Goal: Task Accomplishment & Management: Use online tool/utility

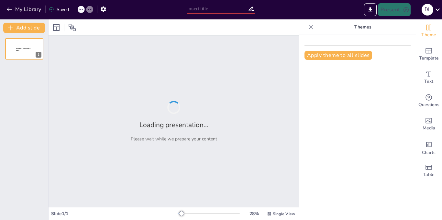
type input "Pengertian dan Ruang Lingkup Manajemen dalam Konteks Mahasiswa"
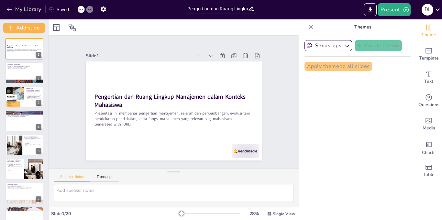
checkbox input "true"
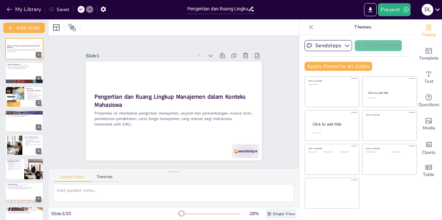
checkbox input "true"
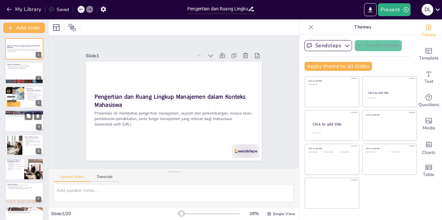
checkbox input "true"
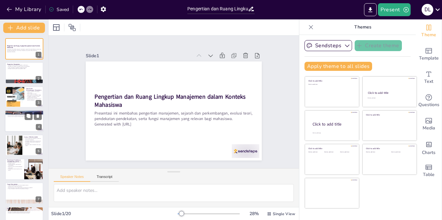
checkbox input "true"
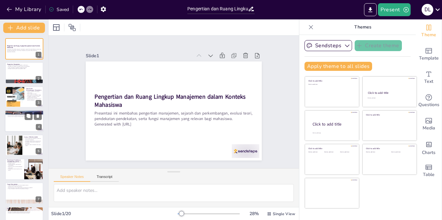
checkbox input "true"
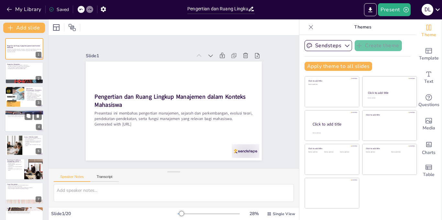
checkbox input "true"
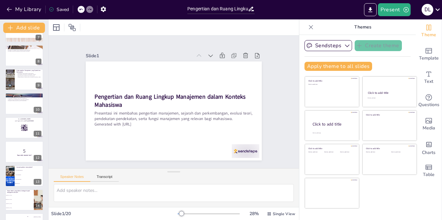
checkbox input "true"
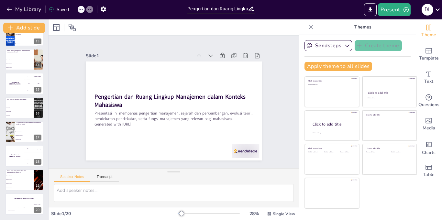
checkbox input "true"
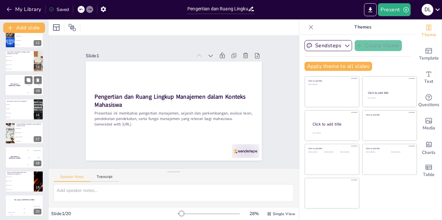
checkbox input "true"
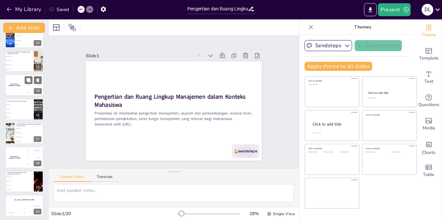
checkbox input "true"
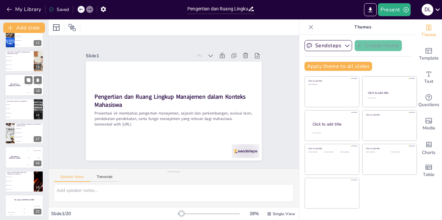
checkbox input "true"
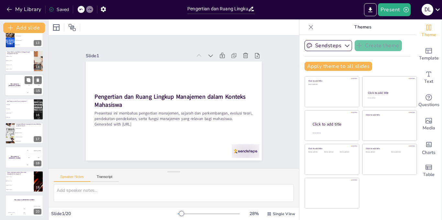
click at [16, 95] on div "The winner is [PERSON_NAME]" at bounding box center [14, 85] width 19 height 22
checkbox input "true"
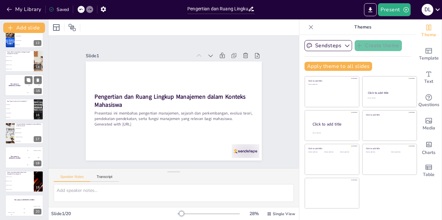
checkbox input "true"
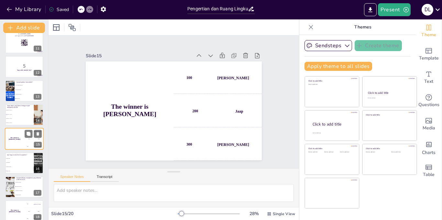
checkbox input "true"
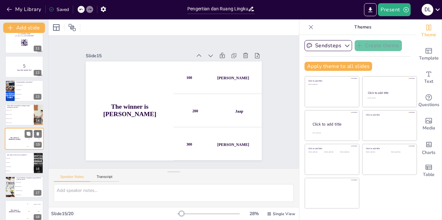
checkbox input "true"
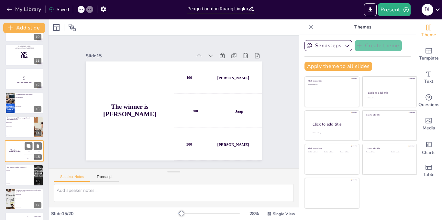
checkbox input "true"
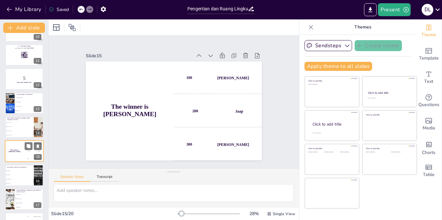
checkbox input "true"
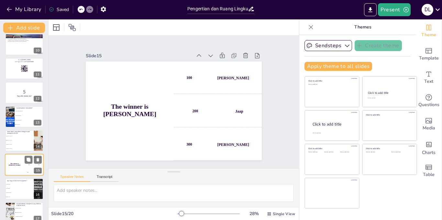
checkbox input "true"
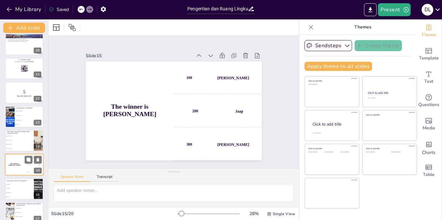
checkbox input "true"
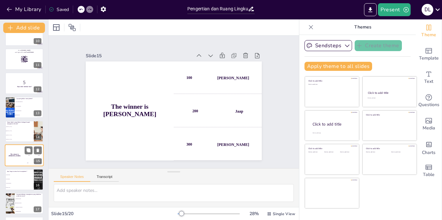
checkbox input "true"
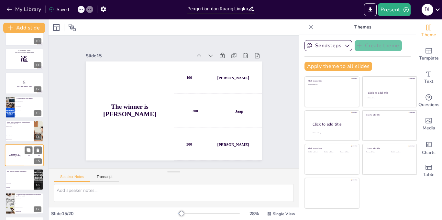
checkbox input "true"
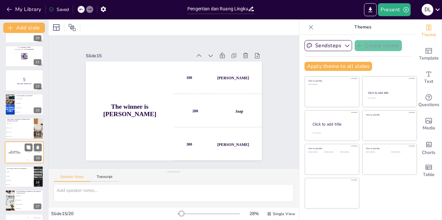
checkbox input "true"
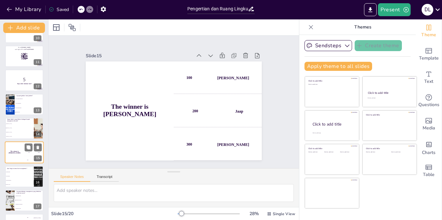
checkbox input "true"
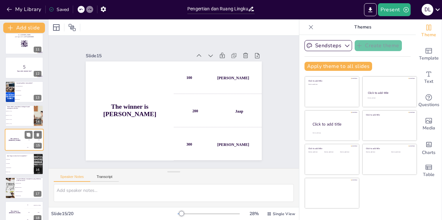
checkbox input "true"
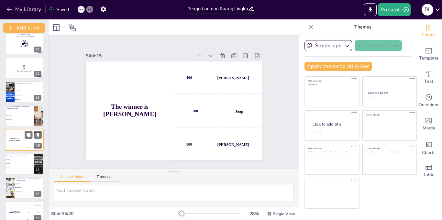
checkbox input "true"
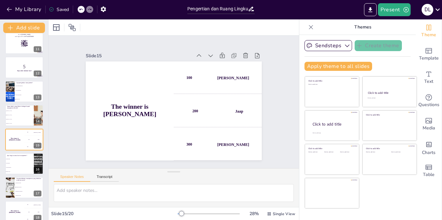
checkbox input "true"
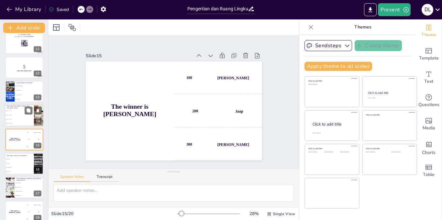
checkbox input "true"
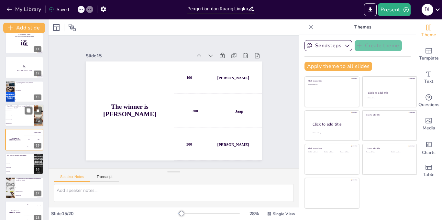
checkbox input "true"
click at [16, 116] on li "[PERSON_NAME]" at bounding box center [19, 115] width 29 height 4
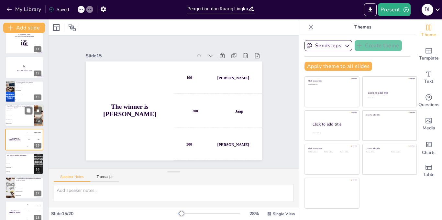
type textarea "Jawaban yang benar adalah "[PERSON_NAME]". Ia dikenal sebagai bapak manajemen i…"
checkbox input "true"
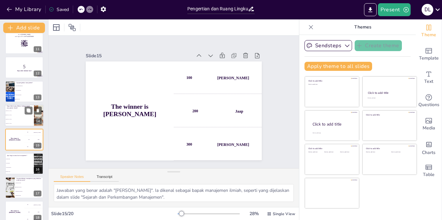
checkbox input "true"
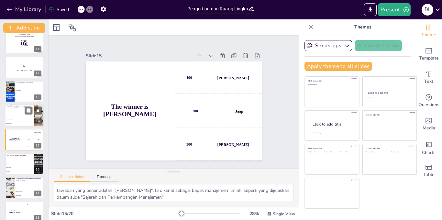
scroll to position [235, 0]
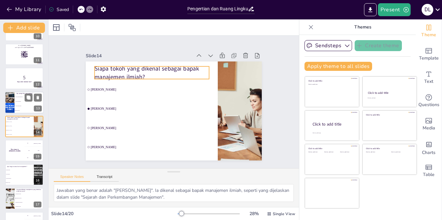
checkbox input "true"
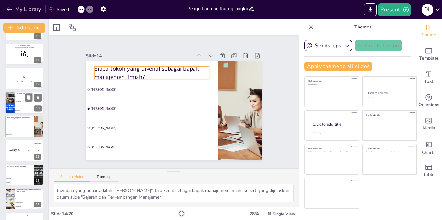
checkbox input "true"
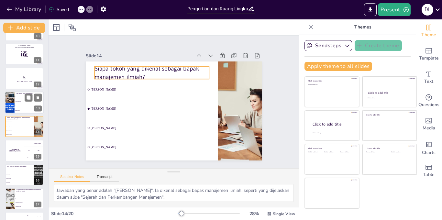
checkbox input "true"
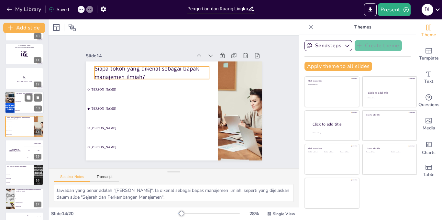
checkbox input "true"
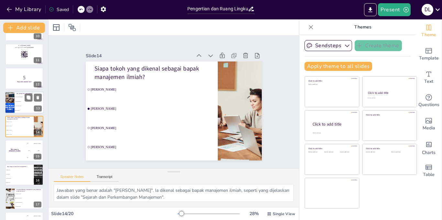
checkbox input "true"
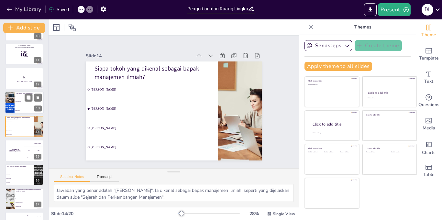
checkbox input "true"
click at [20, 102] on li "Proses komunikasi" at bounding box center [29, 101] width 29 height 5
type textarea "Jawaban yang benar adalah "Semua di atas". Manajemen mencakup pengorganisasian,…"
checkbox input "true"
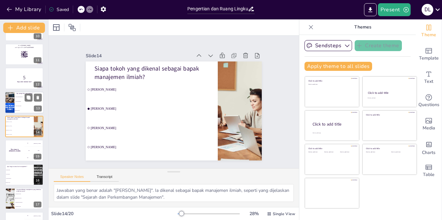
checkbox input "true"
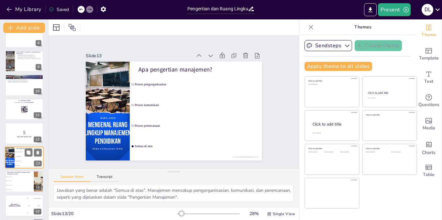
checkbox input "true"
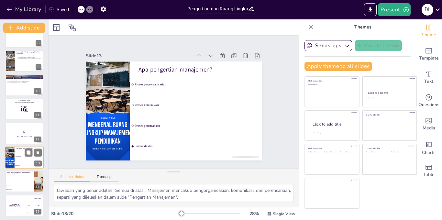
checkbox input "true"
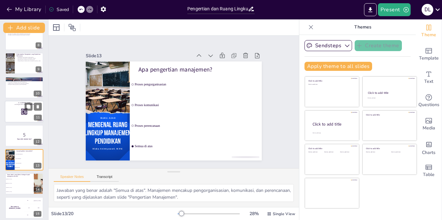
checkbox input "true"
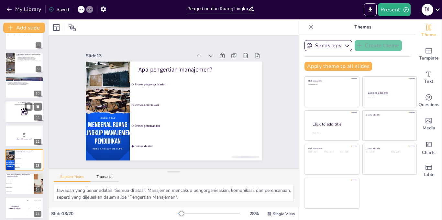
checkbox input "true"
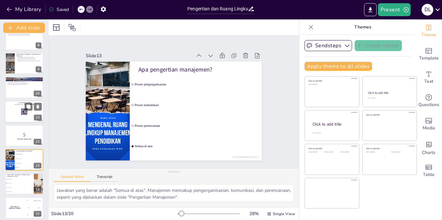
checkbox input "true"
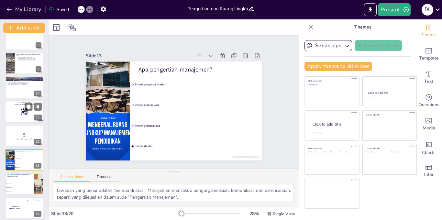
checkbox input "true"
click at [22, 114] on rect at bounding box center [22, 114] width 0 height 1
checkbox input "true"
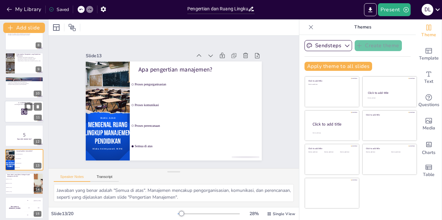
checkbox input "true"
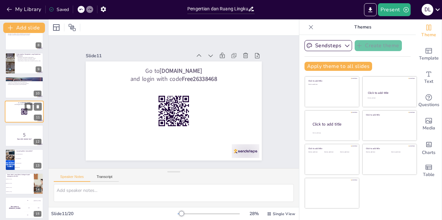
scroll to position [163, 0]
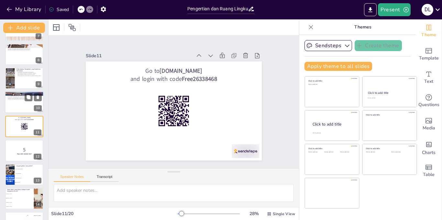
checkbox input "true"
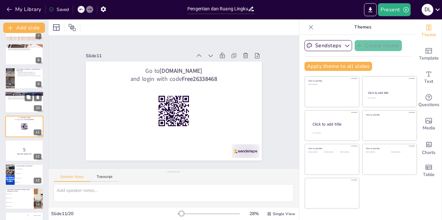
checkbox input "true"
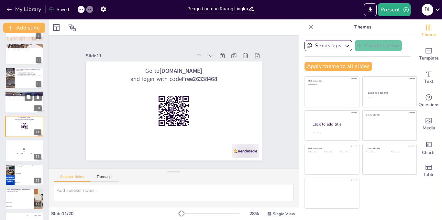
click at [23, 99] on p "Mengatasi tantangan penting untuk keberhasilan" at bounding box center [24, 99] width 35 height 1
type textarea "Tantangan manajemen waktu adalah masalah umum bagi mahasiswa. Memahami cara men…"
checkbox input "true"
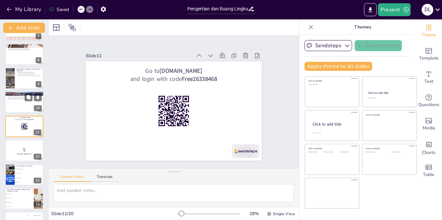
checkbox input "true"
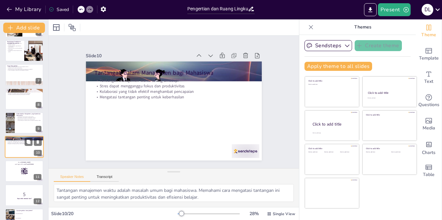
scroll to position [115, 0]
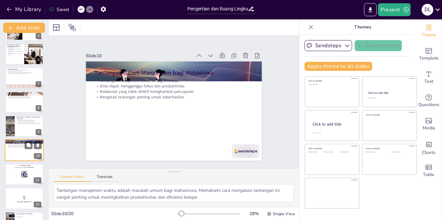
checkbox input "true"
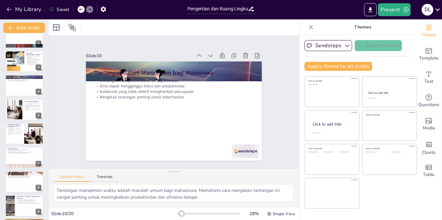
scroll to position [0, 0]
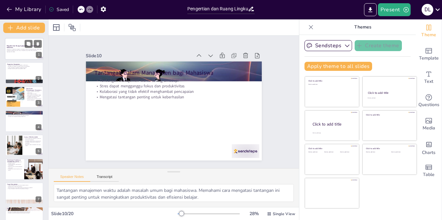
click at [20, 41] on div at bounding box center [24, 49] width 39 height 22
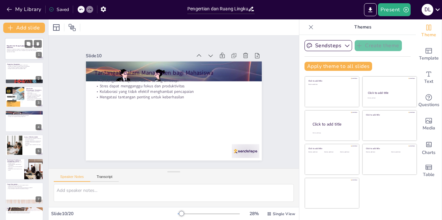
click at [20, 41] on div at bounding box center [24, 49] width 39 height 22
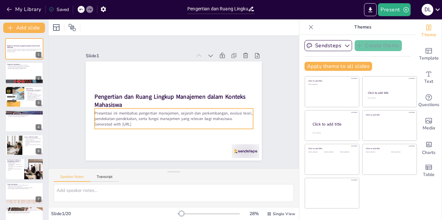
click at [140, 118] on p "Presentasi ini membahas pengertian manajemen, sejarah dan perkembangan, evolusi…" at bounding box center [163, 92] width 114 height 125
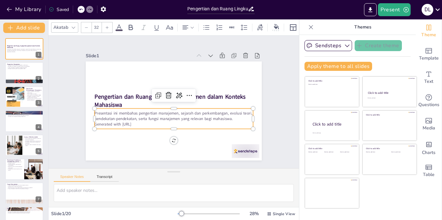
click at [110, 97] on strong "Pengertian dan Ruang Lingkup Manajemen dalam Konteks Mahasiswa" at bounding box center [171, 95] width 123 height 107
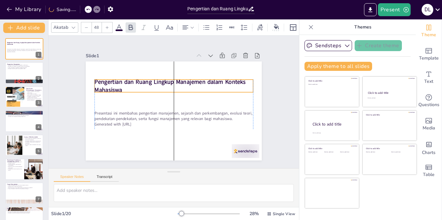
drag, startPoint x: 117, startPoint y: 98, endPoint x: 117, endPoint y: 83, distance: 14.9
click at [152, 83] on strong "Pengertian dan Ruang Lingkup Manajemen dalam Konteks Mahasiswa" at bounding box center [193, 106] width 82 height 139
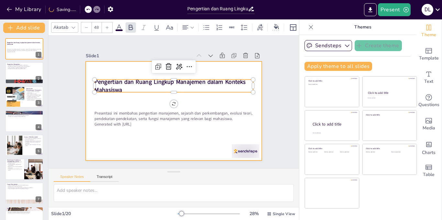
click at [127, 110] on p "Presentasi ini membahas pengertian manajemen, sejarah dan perkembangan, evolusi…" at bounding box center [164, 112] width 125 height 114
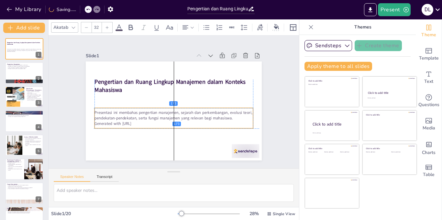
click at [125, 112] on p "Presentasi ini membahas pengertian manajemen, sejarah dan perkembangan, evolusi…" at bounding box center [161, 96] width 74 height 149
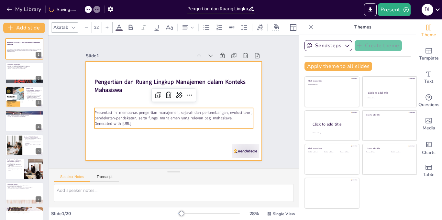
click at [122, 97] on div at bounding box center [164, 103] width 133 height 193
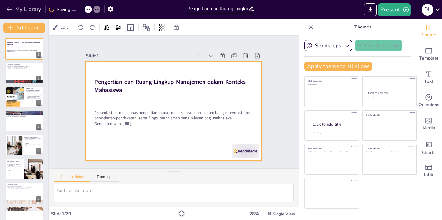
click at [125, 138] on div at bounding box center [174, 110] width 176 height 99
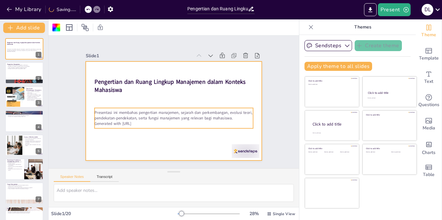
click at [143, 121] on p "Generated with [URL]" at bounding box center [173, 123] width 158 height 5
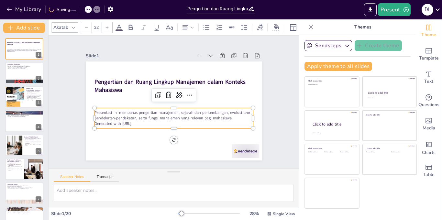
click at [143, 121] on p "Generated with [URL]" at bounding box center [156, 114] width 98 height 131
drag, startPoint x: 148, startPoint y: 123, endPoint x: 93, endPoint y: 124, distance: 55.3
click at [93, 124] on div "Pengertian dan Ruang Lingkup Manajemen dalam Konteks Mahasiswa Presentasi ini m…" at bounding box center [168, 108] width 200 height 183
click at [138, 125] on p "Generated with [URL]" at bounding box center [169, 123] width 156 height 38
drag, startPoint x: 149, startPoint y: 123, endPoint x: 95, endPoint y: 122, distance: 54.0
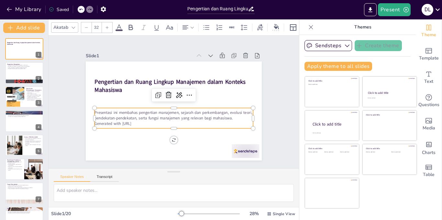
click at [95, 122] on p "Generated with [URL]" at bounding box center [167, 122] width 152 height 54
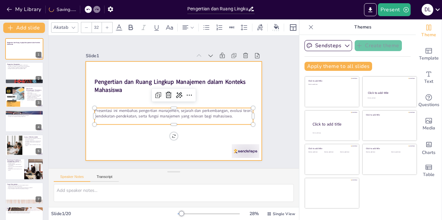
click at [147, 142] on div at bounding box center [164, 100] width 133 height 193
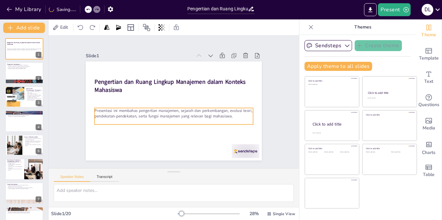
click at [203, 116] on p "Presentasi ini membahas pengertian manajemen, sejarah dan perkembangan, evolusi…" at bounding box center [165, 110] width 125 height 114
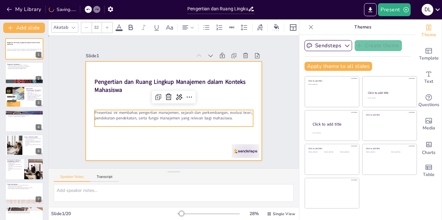
click at [131, 97] on div at bounding box center [174, 92] width 176 height 99
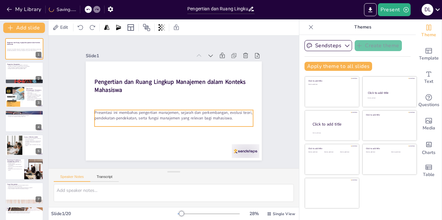
click at [129, 115] on p "Presentasi ini membahas pengertian manajemen, sejarah dan perkembangan, evolusi…" at bounding box center [178, 89] width 149 height 74
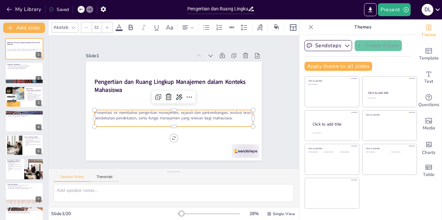
click at [128, 121] on p at bounding box center [155, 114] width 97 height 131
click at [128, 121] on p at bounding box center [153, 108] width 54 height 152
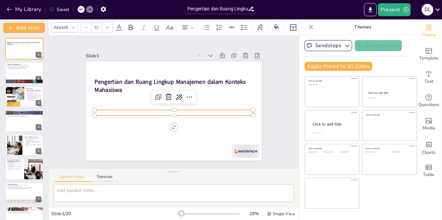
click at [104, 193] on textarea at bounding box center [174, 193] width 240 height 18
paste textarea "Presentasi ini membahas pengertian manajemen, sejarah dan perkembangan, evolusi…"
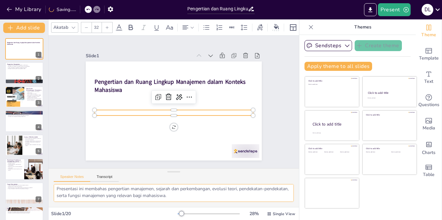
scroll to position [2, 0]
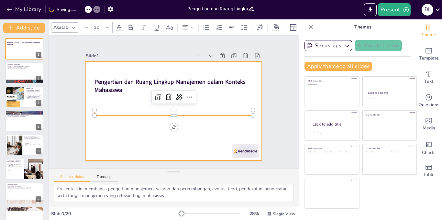
click at [134, 135] on div at bounding box center [171, 110] width 198 height 148
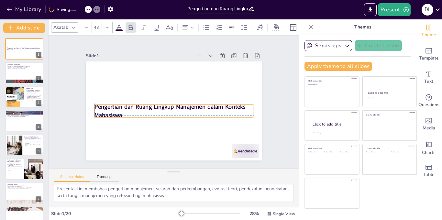
drag, startPoint x: 151, startPoint y: 83, endPoint x: 152, endPoint y: 107, distance: 23.9
click at [152, 107] on strong "Pengertian dan Ruang Lingkup Manajemen dalam Konteks Mahasiswa" at bounding box center [164, 102] width 123 height 107
click at [184, 30] on icon at bounding box center [185, 28] width 8 height 8
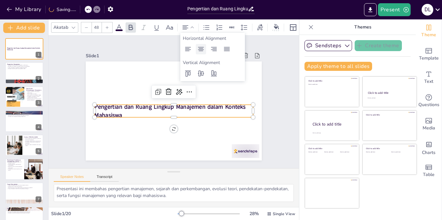
click at [197, 48] on icon at bounding box center [201, 49] width 8 height 8
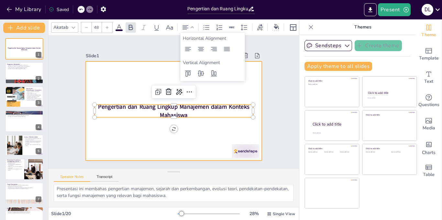
click at [146, 134] on div at bounding box center [180, 107] width 191 height 197
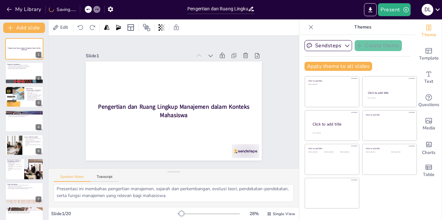
click at [26, 69] on button at bounding box center [29, 68] width 8 height 8
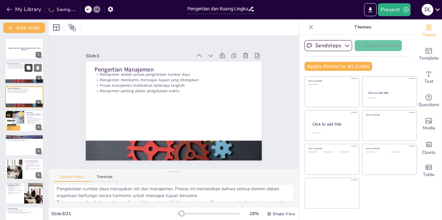
scroll to position [8, 0]
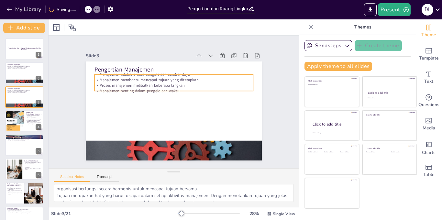
click at [124, 92] on div "Pengertian Manajemen Manajemen adalah proses pengelolaan sumber daya Manajemen …" at bounding box center [174, 110] width 176 height 99
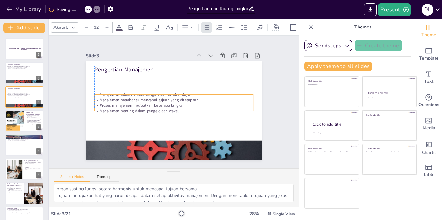
drag, startPoint x: 127, startPoint y: 85, endPoint x: 127, endPoint y: 101, distance: 15.8
click at [127, 102] on p "Proses manajemen melibatkan beberapa langkah" at bounding box center [173, 104] width 158 height 5
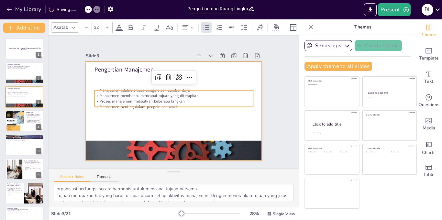
click at [118, 63] on div at bounding box center [166, 97] width 174 height 202
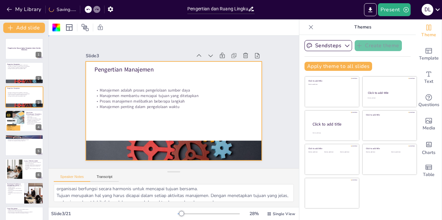
click at [118, 64] on div at bounding box center [169, 110] width 202 height 174
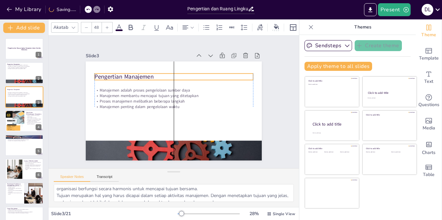
drag, startPoint x: 117, startPoint y: 70, endPoint x: 120, endPoint y: 77, distance: 7.6
click at [136, 77] on p "Pengertian Manajemen" at bounding box center [192, 85] width 112 height 123
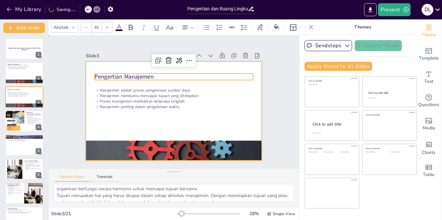
click at [144, 120] on div at bounding box center [174, 92] width 176 height 99
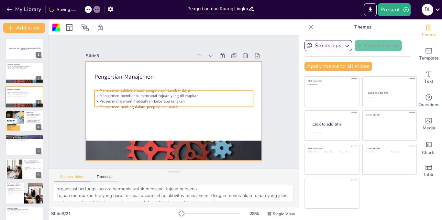
click at [151, 105] on p "Manajemen penting dalam pengelolaan waktu" at bounding box center [171, 105] width 147 height 69
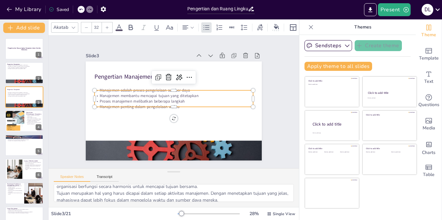
scroll to position [0, 0]
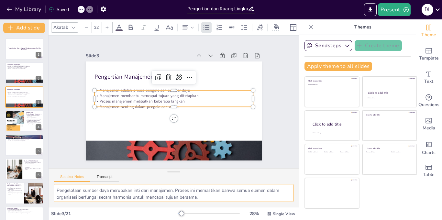
click at [134, 199] on textarea "Pengelolaan sumber daya merupakan inti dari manajemen. Proses ini memastikan ba…" at bounding box center [174, 193] width 240 height 18
click at [275, 142] on div "Slide 1 Pengertian dan Ruang Lingkup Manajemen dalam Konteks Mahasiswa Slide 2 …" at bounding box center [174, 102] width 232 height 158
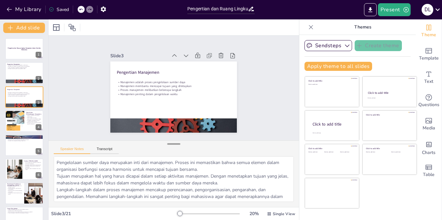
drag, startPoint x: 174, startPoint y: 170, endPoint x: 173, endPoint y: 142, distance: 27.8
click at [173, 142] on div at bounding box center [173, 144] width 13 height 6
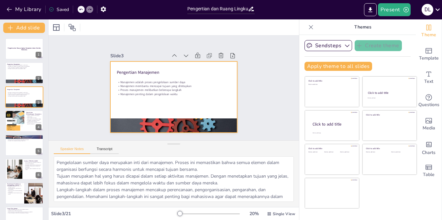
click at [139, 110] on div at bounding box center [171, 96] width 142 height 107
click at [137, 80] on div at bounding box center [171, 96] width 142 height 107
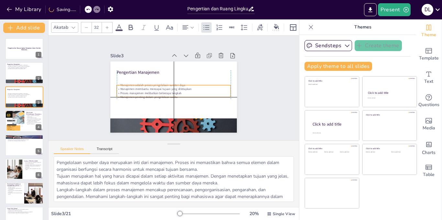
drag, startPoint x: 138, startPoint y: 87, endPoint x: 137, endPoint y: 91, distance: 5.0
click at [137, 91] on div "Manajemen adalah proses pengelolaan sumber daya Manajemen membantu mencapai tuj…" at bounding box center [173, 90] width 115 height 27
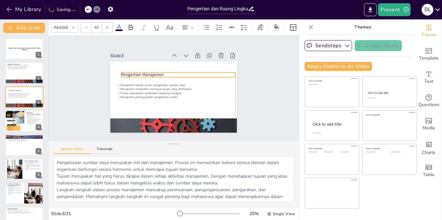
drag, startPoint x: 136, startPoint y: 71, endPoint x: 139, endPoint y: 73, distance: 3.7
click at [139, 73] on p "Pengertian Manajemen" at bounding box center [182, 76] width 110 height 41
click at [84, 85] on div "Slide 1 Pengertian dan Ruang Lingkup Manajemen dalam Konteks Mahasiswa Slide 2 …" at bounding box center [173, 87] width 270 height 177
drag, startPoint x: 155, startPoint y: 75, endPoint x: 151, endPoint y: 75, distance: 3.9
click at [151, 75] on p "Pengertian Manajemen" at bounding box center [179, 76] width 106 height 52
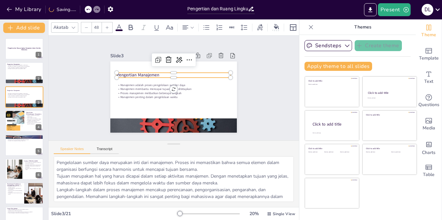
click at [70, 93] on div "Slide 1 Pengertian dan Ruang Lingkup Manajemen dalam Konteks Mahasiswa Slide 2 …" at bounding box center [173, 87] width 271 height 197
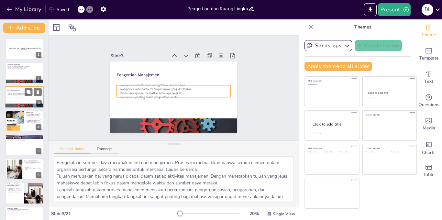
click at [9, 95] on p "Proses manajemen melibatkan beberapa langkah" at bounding box center [24, 95] width 35 height 1
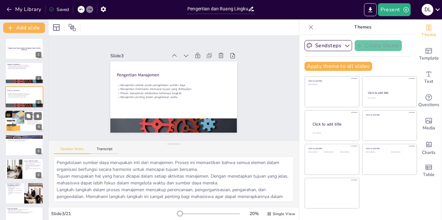
click at [23, 124] on div at bounding box center [14, 121] width 19 height 26
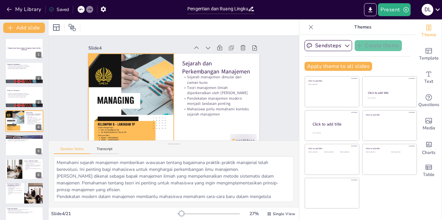
click at [118, 106] on div at bounding box center [129, 78] width 131 height 141
click at [117, 135] on div at bounding box center [132, 70] width 139 height 142
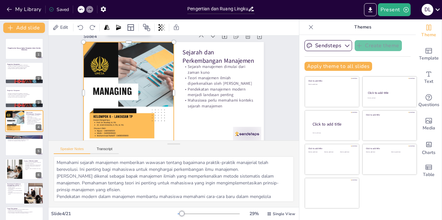
scroll to position [15, 0]
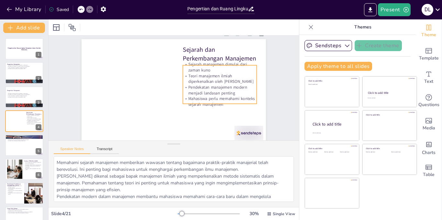
click at [195, 88] on p "Teori manajemen ilmiah diperkenalkan oleh [PERSON_NAME]" at bounding box center [204, 122] width 47 height 69
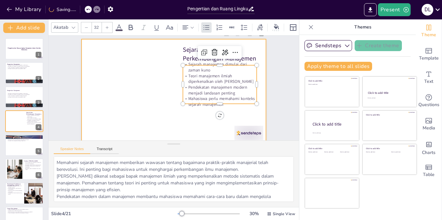
click at [129, 112] on div at bounding box center [172, 90] width 207 height 155
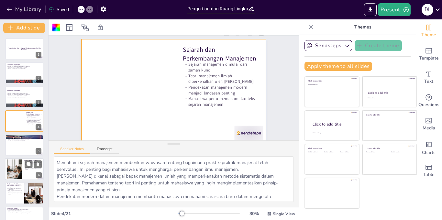
click at [16, 166] on div at bounding box center [14, 169] width 29 height 20
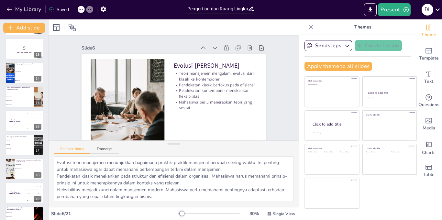
scroll to position [286, 0]
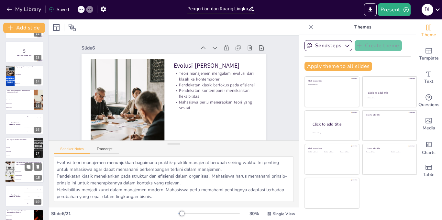
click at [12, 175] on div at bounding box center [9, 172] width 39 height 22
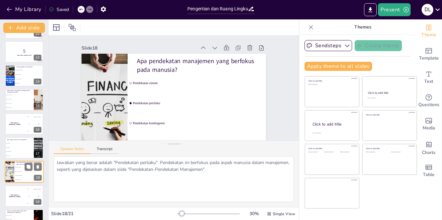
scroll to position [326, 0]
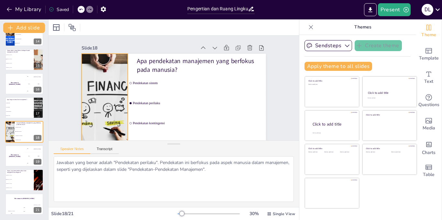
click at [102, 107] on div at bounding box center [163, 17] width 122 height 194
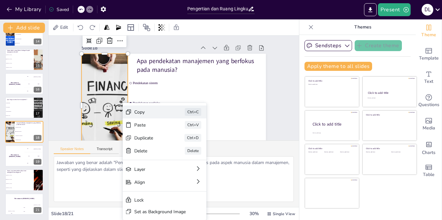
click at [157, 139] on div "Copy Ctrl+C" at bounding box center [199, 154] width 85 height 30
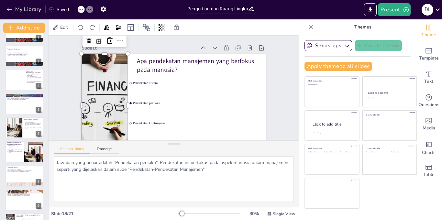
scroll to position [0, 0]
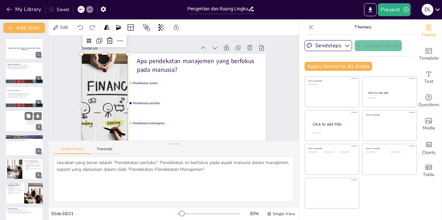
click at [20, 129] on div at bounding box center [24, 121] width 39 height 22
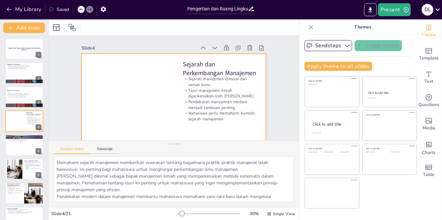
click at [122, 91] on div at bounding box center [172, 105] width 194 height 122
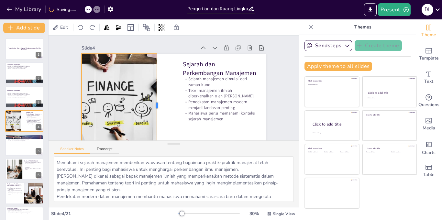
drag, startPoint x: 128, startPoint y: 103, endPoint x: 157, endPoint y: 105, distance: 29.1
click at [157, 105] on div at bounding box center [151, 88] width 80 height 73
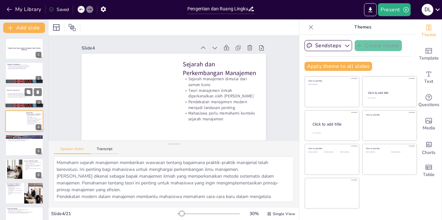
click at [23, 99] on div at bounding box center [24, 97] width 39 height 22
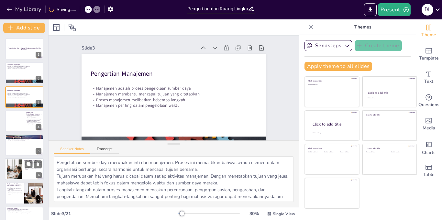
click at [25, 175] on div at bounding box center [24, 169] width 39 height 22
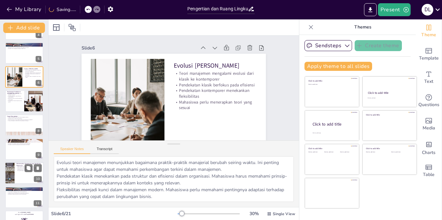
click at [19, 165] on p "Keterampilan Manajemen yang Diperlukan Mahasiswa" at bounding box center [28, 165] width 25 height 4
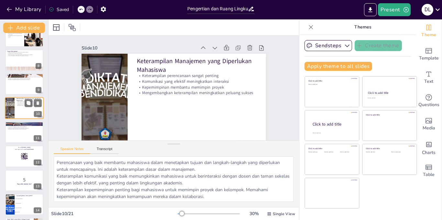
scroll to position [162, 0]
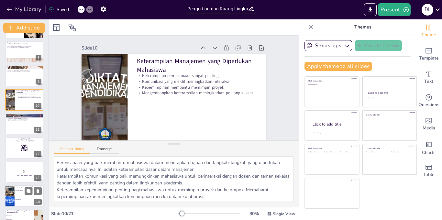
click at [17, 191] on li "Proses pengorganisasian" at bounding box center [29, 190] width 29 height 5
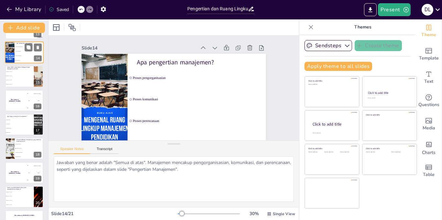
scroll to position [314, 0]
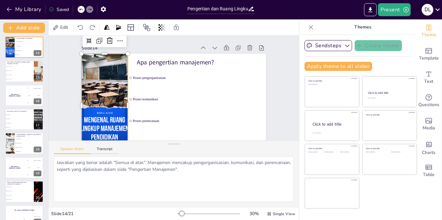
click at [107, 84] on div at bounding box center [129, 31] width 123 height 105
click at [104, 54] on div at bounding box center [102, 91] width 89 height 116
click at [104, 54] on div at bounding box center [105, 68] width 112 height 124
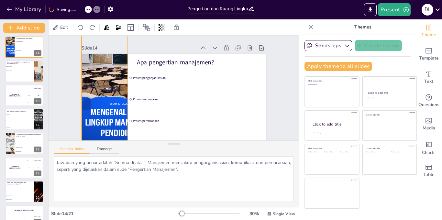
drag, startPoint x: 104, startPoint y: 52, endPoint x: 113, endPoint y: 31, distance: 23.3
click at [113, 31] on div "Edit Slide 1 Pengertian dan Ruang Lingkup Manajemen dalam Konteks Mahasiswa Sli…" at bounding box center [173, 119] width 250 height 200
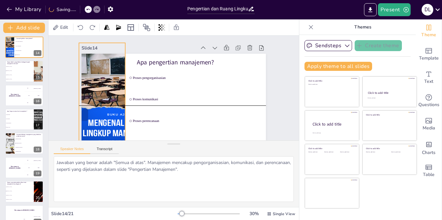
drag, startPoint x: 106, startPoint y: 94, endPoint x: 104, endPoint y: 89, distance: 4.8
click at [104, 89] on div at bounding box center [116, 82] width 144 height 156
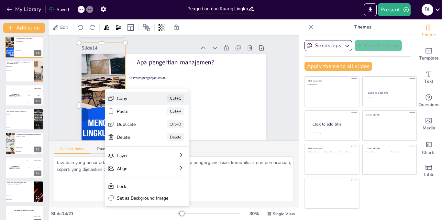
click at [143, 122] on div "Copy Ctrl+C" at bounding box center [185, 137] width 85 height 30
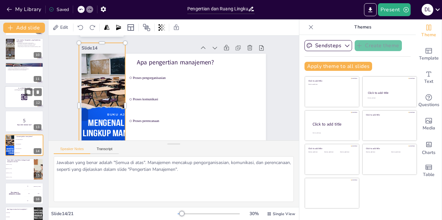
click at [11, 86] on div at bounding box center [24, 97] width 39 height 22
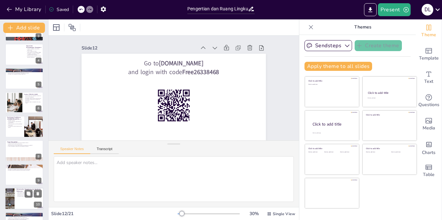
scroll to position [0, 0]
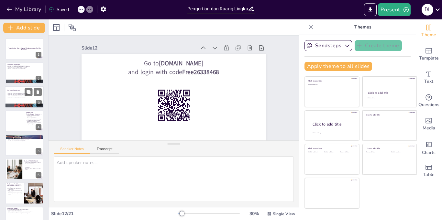
click at [16, 100] on div at bounding box center [24, 97] width 39 height 22
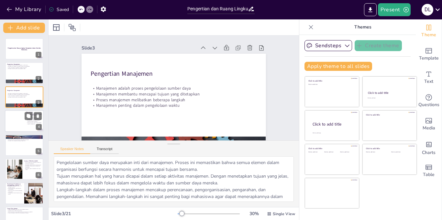
click at [10, 126] on div at bounding box center [24, 121] width 39 height 22
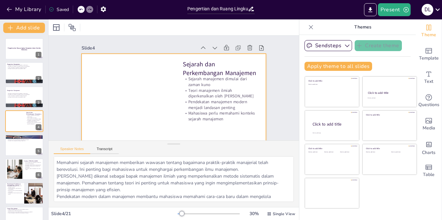
click at [116, 97] on div at bounding box center [166, 103] width 210 height 169
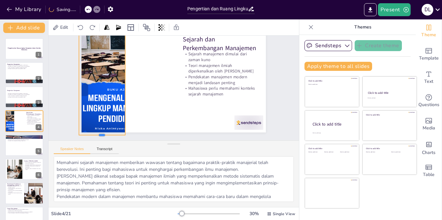
scroll to position [17, 0]
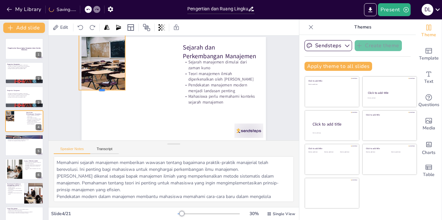
drag, startPoint x: 103, startPoint y: 124, endPoint x: 109, endPoint y: 63, distance: 61.4
click at [121, 63] on div "Sejarah dan Perkembangan Manajemen Sejarah manajemen dimulai dari zaman kuno Te…" at bounding box center [172, 88] width 103 height 184
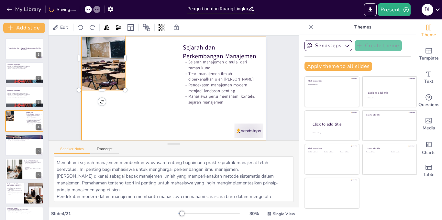
click at [168, 119] on div at bounding box center [173, 88] width 210 height 169
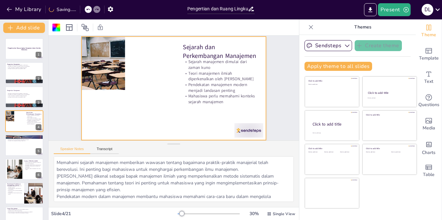
scroll to position [0, 0]
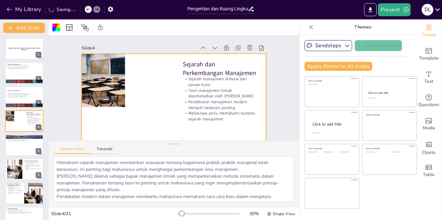
click at [107, 100] on div at bounding box center [115, 87] width 135 height 150
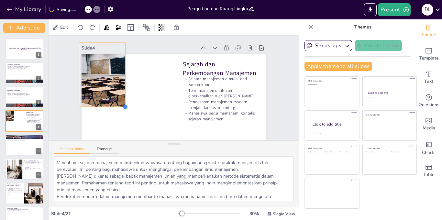
click at [126, 63] on div at bounding box center [129, 59] width 7 height 7
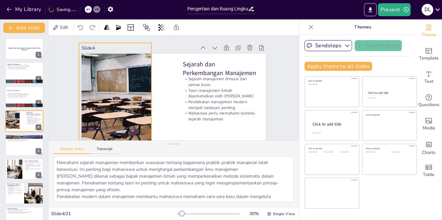
drag, startPoint x: 124, startPoint y: 106, endPoint x: 172, endPoint y: 130, distance: 53.2
click at [150, 139] on div "Sejarah dan Perkembangan Manajemen Sejarah manajemen dimulai dari zaman kuno Te…" at bounding box center [172, 105] width 194 height 122
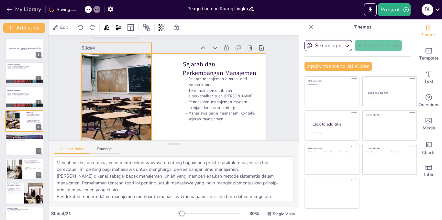
click at [174, 128] on div at bounding box center [168, 104] width 207 height 155
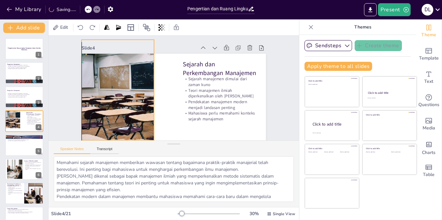
click at [137, 100] on div at bounding box center [129, 126] width 212 height 236
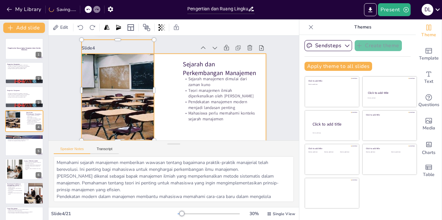
click at [162, 102] on div at bounding box center [168, 104] width 207 height 155
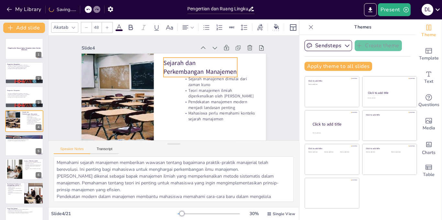
drag, startPoint x: 197, startPoint y: 68, endPoint x: 178, endPoint y: 67, distance: 19.4
click at [178, 67] on p "Sejarah dan Perkembangan Manajemen" at bounding box center [207, 90] width 66 height 62
click at [223, 103] on p "Pendekatan manajemen modern menjadi landasan penting" at bounding box center [217, 109] width 74 height 19
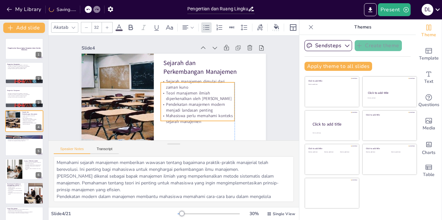
drag, startPoint x: 219, startPoint y: 100, endPoint x: 196, endPoint y: 102, distance: 23.4
click at [196, 102] on p "Pendekatan manajemen modern menjadi landasan penting" at bounding box center [178, 118] width 62 height 58
click at [281, 113] on div "Slide 1 Pengertian dan Ruang Lingkup Manajemen dalam Konteks Mahasiswa Slide 2 …" at bounding box center [171, 96] width 247 height 184
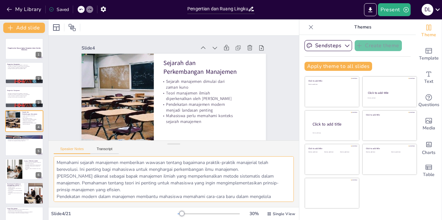
click at [94, 173] on textarea "Memahami sejarah manajemen memberikan wawasan tentang bagaimana praktik-praktik…" at bounding box center [174, 179] width 240 height 46
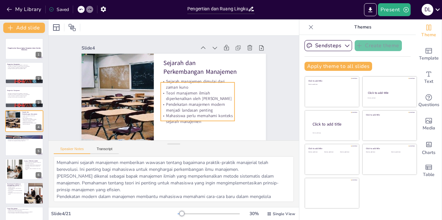
click at [177, 98] on p "Teori manajemen ilmiah diperkenalkan oleh [PERSON_NAME]" at bounding box center [168, 112] width 19 height 74
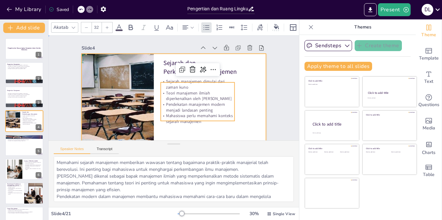
click at [242, 94] on div at bounding box center [157, 95] width 169 height 210
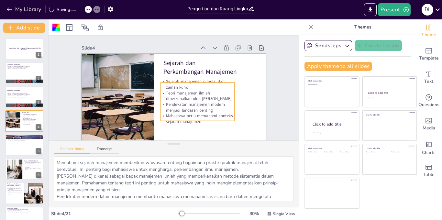
click at [188, 87] on p "Teori manajemen ilmiah diperkenalkan oleh [PERSON_NAME]" at bounding box center [150, 77] width 74 height 19
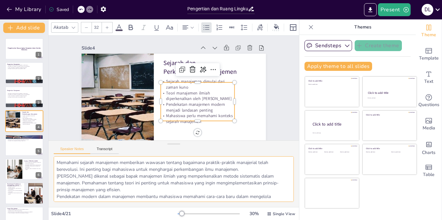
click at [174, 185] on textarea "Memahami sejarah manajemen memberikan wawasan tentang bagaimana praktik-praktik…" at bounding box center [174, 179] width 240 height 46
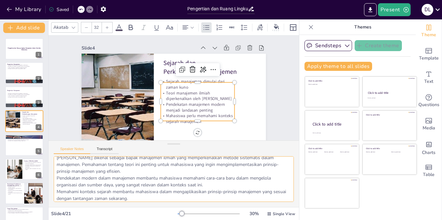
scroll to position [21, 0]
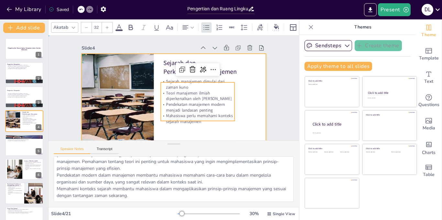
click at [242, 66] on div at bounding box center [157, 95] width 169 height 210
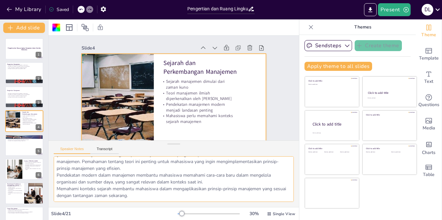
click at [174, 189] on textarea "Memahami sejarah manajemen memberikan wawasan tentang bagaimana praktik-praktik…" at bounding box center [174, 179] width 240 height 46
click at [295, 134] on div "Slide 1 Pengertian dan Ruang Lingkup Manajemen dalam Konteks Mahasiswa Slide 2 …" at bounding box center [167, 94] width 267 height 258
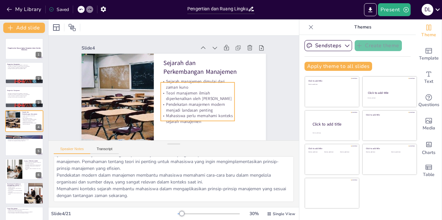
click at [204, 112] on p "Mahasiswa perlu memahami konteks sejarah manajemen" at bounding box center [183, 125] width 72 height 40
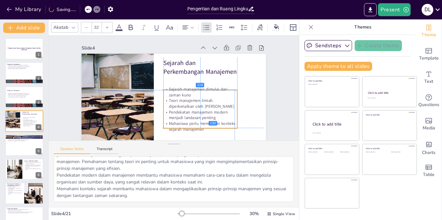
drag, startPoint x: 204, startPoint y: 112, endPoint x: 206, endPoint y: 120, distance: 7.6
click at [206, 120] on div "Sejarah manajemen dimulai dari zaman kuno Teori manajemen ilmiah diperkenalkan …" at bounding box center [175, 121] width 83 height 85
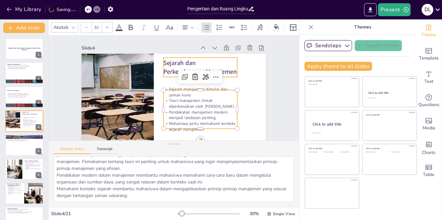
click at [177, 61] on p "Sejarah dan Perkembangan Manajemen" at bounding box center [205, 76] width 75 height 39
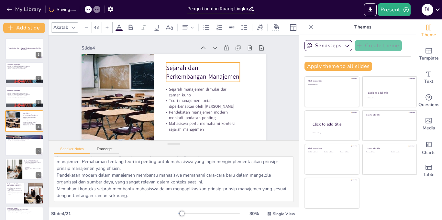
drag, startPoint x: 177, startPoint y: 61, endPoint x: 180, endPoint y: 66, distance: 5.5
click at [180, 66] on p "Sejarah dan Perkembangan Manajemen" at bounding box center [207, 89] width 72 height 52
click at [20, 151] on div at bounding box center [24, 145] width 39 height 22
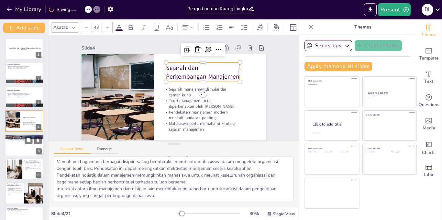
scroll to position [15, 0]
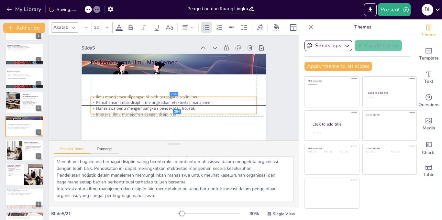
drag, startPoint x: 121, startPoint y: 79, endPoint x: 121, endPoint y: 108, distance: 29.4
click at [174, 108] on p "Mahasiswa perlu mengembangkan pendekatan holistik" at bounding box center [194, 83] width 40 height 163
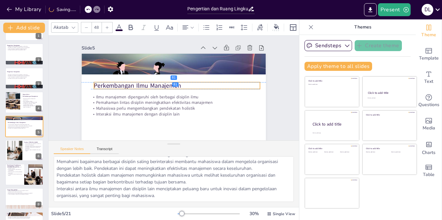
drag, startPoint x: 118, startPoint y: 61, endPoint x: 121, endPoint y: 85, distance: 24.1
click at [121, 85] on p "Perkembangan Ilmu Manajemen" at bounding box center [178, 87] width 148 height 90
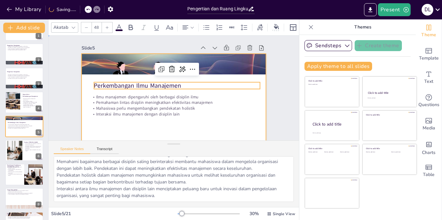
click at [182, 130] on div at bounding box center [164, 73] width 211 height 182
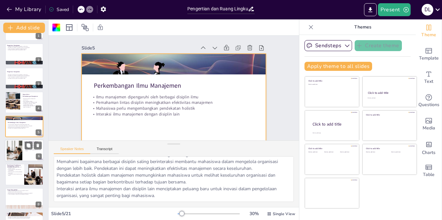
click at [11, 150] on div at bounding box center [14, 151] width 29 height 20
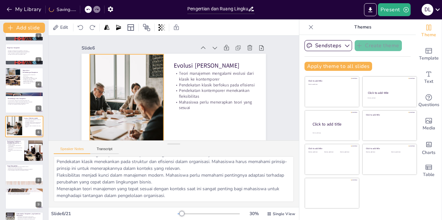
drag, startPoint x: 122, startPoint y: 107, endPoint x: 121, endPoint y: 101, distance: 6.5
click at [121, 101] on div at bounding box center [186, 41] width 151 height 168
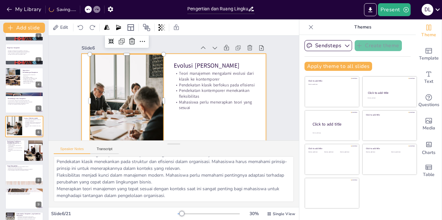
click at [171, 109] on div at bounding box center [156, 86] width 122 height 194
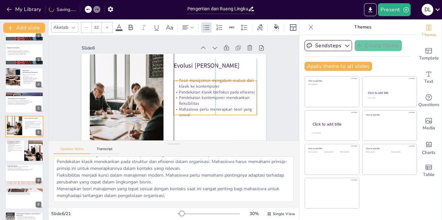
drag, startPoint x: 196, startPoint y: 94, endPoint x: 192, endPoint y: 63, distance: 31.6
click at [194, 100] on p "Pendekatan kontemporer menekankan fleksibilitas" at bounding box center [215, 100] width 83 height 11
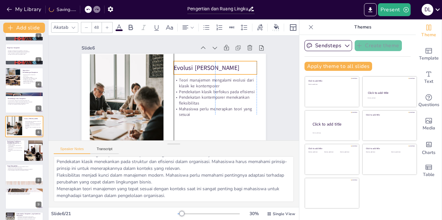
drag, startPoint x: 184, startPoint y: 65, endPoint x: 267, endPoint y: 83, distance: 85.0
click at [186, 67] on p "Evolusi [PERSON_NAME]" at bounding box center [218, 77] width 83 height 26
click at [266, 84] on div "Slide 1 Pengertian dan Ruang Lingkup Manajemen dalam Konteks Mahasiswa Slide 2 …" at bounding box center [165, 91] width 201 height 251
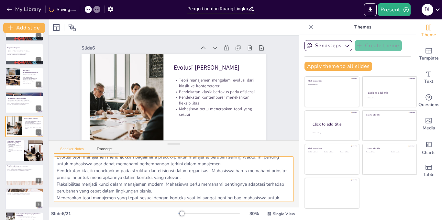
scroll to position [0, 0]
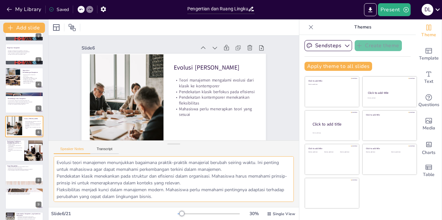
click at [146, 163] on textarea "Evolusi teori manajemen menunjukkan bagaimana praktik-praktik manajerial beruba…" at bounding box center [174, 179] width 240 height 46
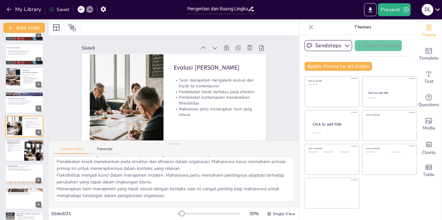
click at [28, 142] on button at bounding box center [29, 146] width 8 height 8
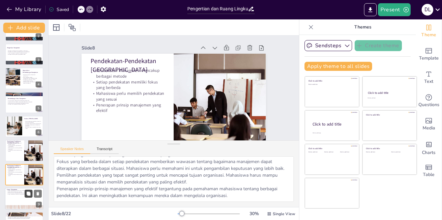
scroll to position [17, 0]
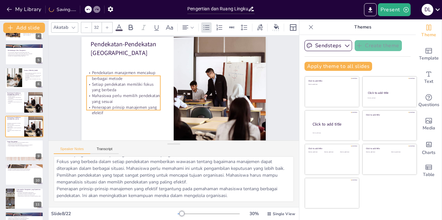
drag, startPoint x: 123, startPoint y: 78, endPoint x: 119, endPoint y: 97, distance: 19.5
click at [119, 95] on p "Mahasiswa perlu memilih pendekatan yang sesuai" at bounding box center [124, 71] width 69 height 47
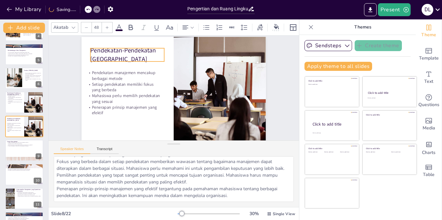
drag, startPoint x: 110, startPoint y: 44, endPoint x: 110, endPoint y: 50, distance: 6.1
click at [180, 50] on p "Pendekatan-Pendekatan [GEOGRAPHIC_DATA]" at bounding box center [196, 36] width 32 height 76
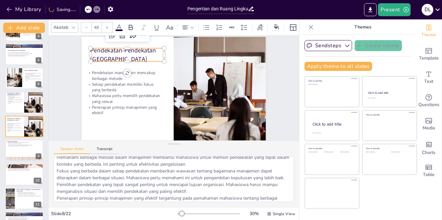
scroll to position [15, 0]
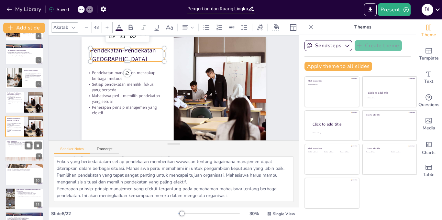
click at [27, 155] on div at bounding box center [24, 150] width 39 height 22
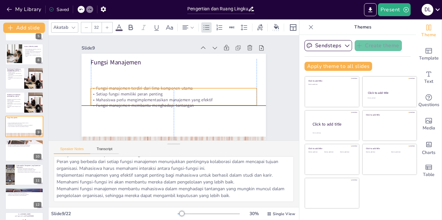
drag, startPoint x: 127, startPoint y: 77, endPoint x: 127, endPoint y: 98, distance: 21.3
click at [127, 98] on p "Mahasiswa perlu mengimplementasikan manajemen yang efektif" at bounding box center [166, 78] width 137 height 102
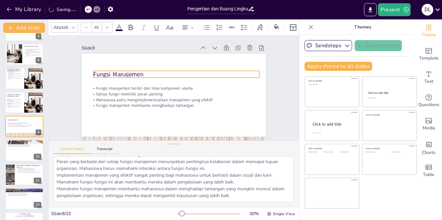
drag, startPoint x: 121, startPoint y: 64, endPoint x: 124, endPoint y: 76, distance: 12.2
click at [124, 76] on p "Fungsi Manajemen" at bounding box center [175, 101] width 160 height 59
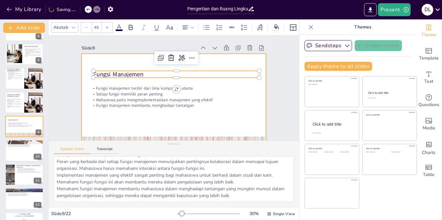
click at [120, 121] on div at bounding box center [160, 99] width 200 height 206
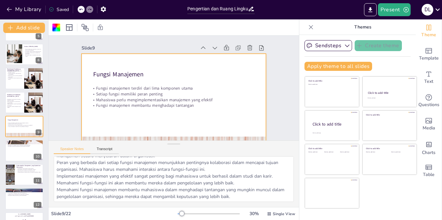
scroll to position [15, 0]
click at [118, 181] on textarea "Memahami lima komponen utama fungsi manajemen membantu mahasiswa untuk menerapk…" at bounding box center [174, 179] width 240 height 46
click at [121, 189] on textarea "Memahami lima komponen utama fungsi manajemen membantu mahasiswa untuk menerapk…" at bounding box center [174, 179] width 240 height 46
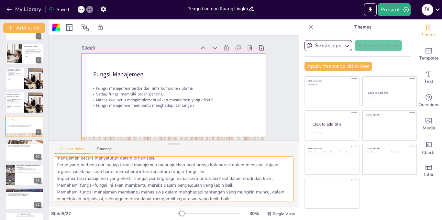
scroll to position [0, 0]
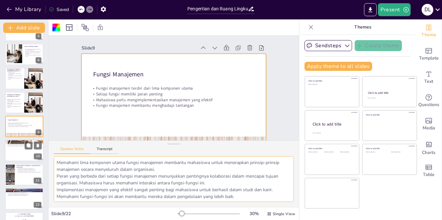
click at [21, 152] on div at bounding box center [24, 151] width 39 height 22
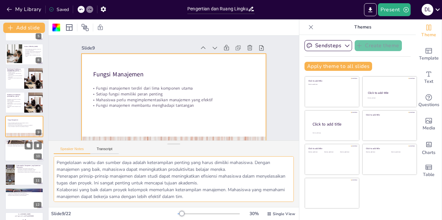
scroll to position [139, 0]
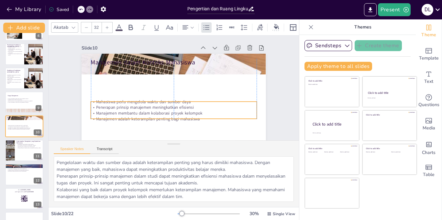
drag, startPoint x: 108, startPoint y: 76, endPoint x: 109, endPoint y: 111, distance: 34.3
click at [109, 111] on p "Manajemen membantu dalam kolaborasi proyek kelompok" at bounding box center [161, 110] width 146 height 88
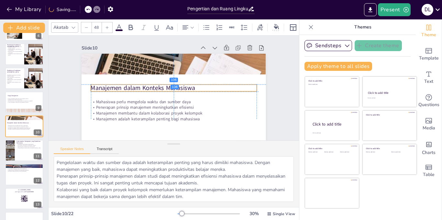
drag, startPoint x: 116, startPoint y: 60, endPoint x: 118, endPoint y: 85, distance: 25.3
click at [118, 85] on p "Manajemen dalam Konteks Mahasiswa" at bounding box center [173, 88] width 139 height 104
click at [25, 155] on div at bounding box center [24, 150] width 39 height 22
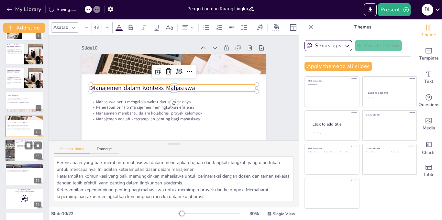
scroll to position [163, 0]
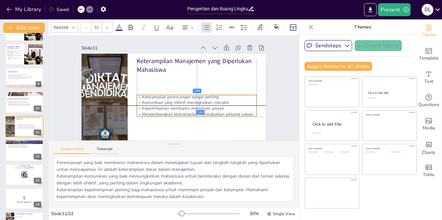
drag, startPoint x: 174, startPoint y: 91, endPoint x: 174, endPoint y: 112, distance: 21.0
click at [174, 112] on p "Mengembangkan keterampilan meningkatkan peluang sukses" at bounding box center [194, 116] width 120 height 18
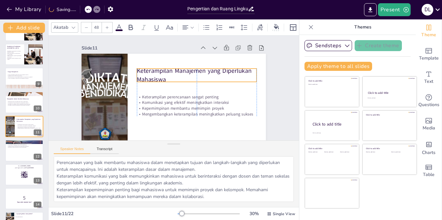
drag, startPoint x: 152, startPoint y: 62, endPoint x: 154, endPoint y: 72, distance: 10.0
click at [154, 72] on p "Keterampilan Manajemen yang Diperlukan Mahasiswa" at bounding box center [198, 80] width 121 height 42
click at [104, 56] on div at bounding box center [155, 18] width 103 height 73
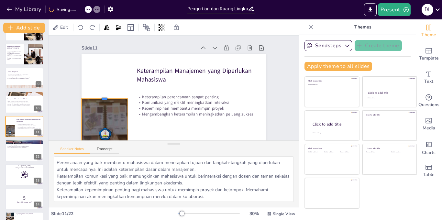
drag, startPoint x: 104, startPoint y: 52, endPoint x: 106, endPoint y: 97, distance: 45.0
click at [126, 50] on div at bounding box center [137, 28] width 23 height 44
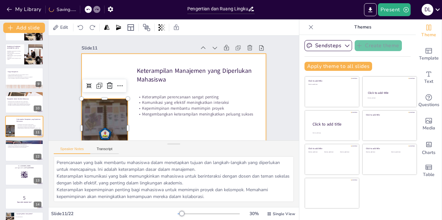
click at [107, 62] on div at bounding box center [156, 88] width 104 height 184
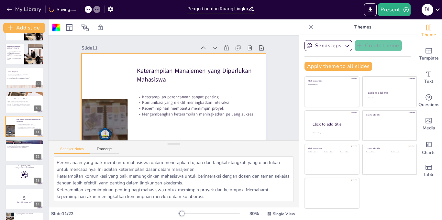
scroll to position [17, 0]
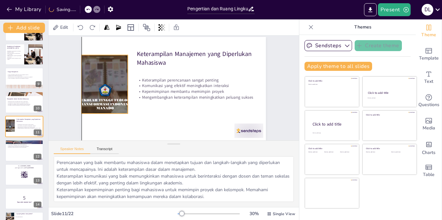
drag, startPoint x: 108, startPoint y: 136, endPoint x: 107, endPoint y: 110, distance: 26.5
click at [107, 77] on div at bounding box center [154, 17] width 127 height 120
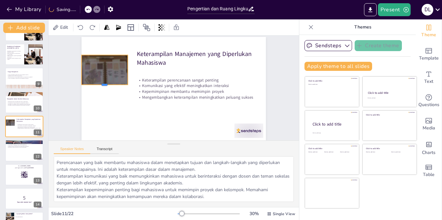
drag, startPoint x: 103, startPoint y: 114, endPoint x: 105, endPoint y: 85, distance: 28.8
click at [105, 67] on div at bounding box center [114, 52] width 42 height 27
click at [105, 96] on div "Keterampilan Manajemen yang Diperlukan Mahasiswa Keterampilan perencanaan sanga…" at bounding box center [173, 87] width 200 height 206
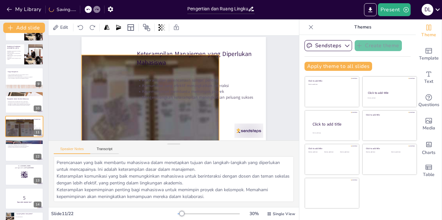
scroll to position [17, 0]
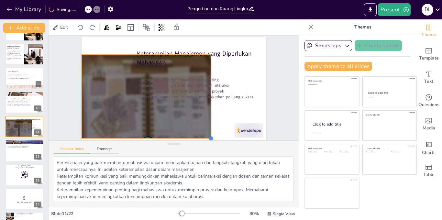
drag, startPoint x: 126, startPoint y: 83, endPoint x: 135, endPoint y: 137, distance: 54.7
click at [135, 137] on div "Keterampilan Manajemen yang Diperlukan Mahasiswa Keterampilan perencanaan sanga…" at bounding box center [173, 88] width 200 height 206
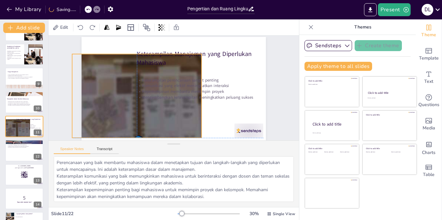
scroll to position [17, 0]
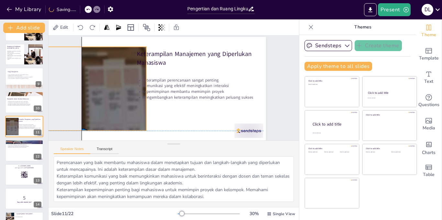
drag, startPoint x: 123, startPoint y: 94, endPoint x: 61, endPoint y: 84, distance: 63.2
click at [61, 84] on div "Slide 1 Pengertian dan Ruang Lingkup Manajemen dalam Konteks Mahasiswa Slide 2 …" at bounding box center [180, 93] width 258 height 267
click at [103, 97] on div at bounding box center [101, 149] width 356 height 337
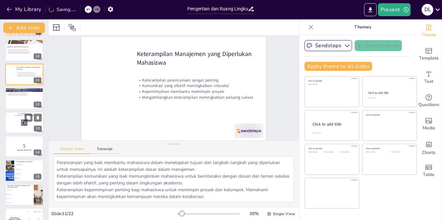
scroll to position [350, 0]
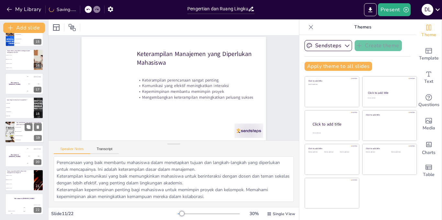
click at [13, 130] on div at bounding box center [9, 132] width 39 height 22
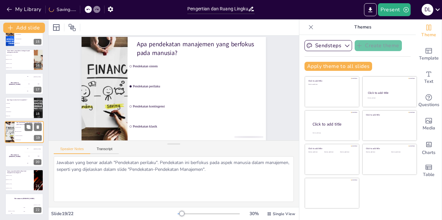
scroll to position [0, 0]
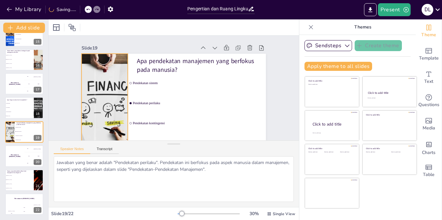
click at [112, 103] on div at bounding box center [104, 69] width 211 height 182
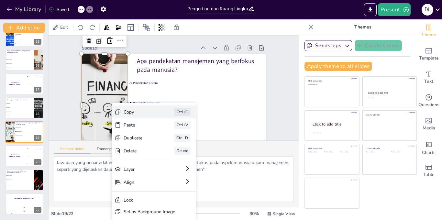
click at [124, 123] on icon at bounding box center [128, 127] width 9 height 9
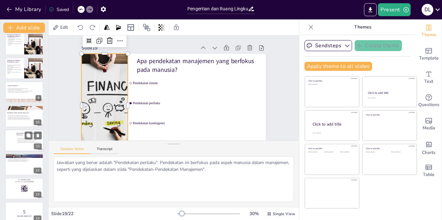
click at [17, 141] on p "Kepemimpinan membantu memimpin proyek" at bounding box center [28, 140] width 25 height 1
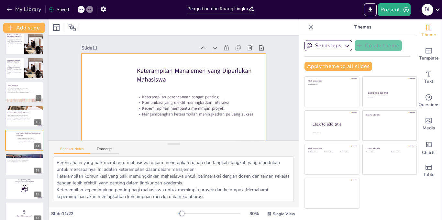
scroll to position [163, 0]
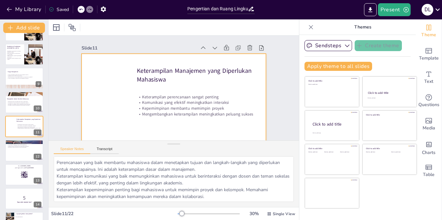
click at [104, 102] on div at bounding box center [188, 98] width 192 height 210
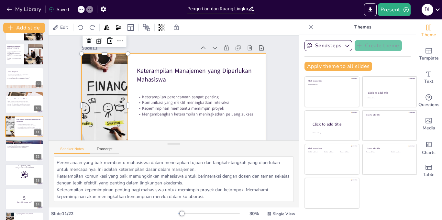
click at [149, 123] on div at bounding box center [162, 101] width 206 height 200
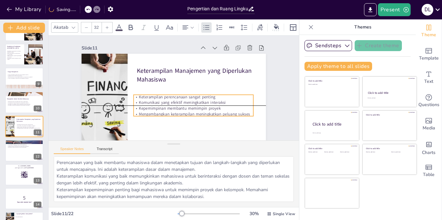
drag, startPoint x: 149, startPoint y: 102, endPoint x: 146, endPoint y: 100, distance: 3.9
click at [146, 100] on p "Komunikasi yang efektif meningkatkan interaksi" at bounding box center [190, 106] width 118 height 30
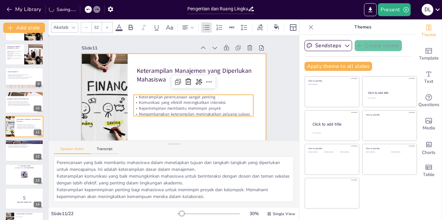
click at [145, 61] on div at bounding box center [159, 98] width 192 height 210
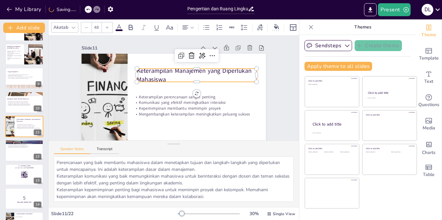
click at [147, 70] on p "Keterampilan Manajemen yang Diperlukan Mahasiswa" at bounding box center [200, 85] width 116 height 64
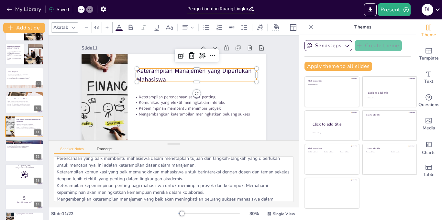
scroll to position [15, 0]
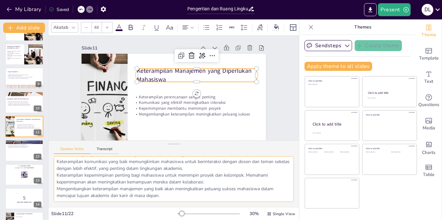
click at [112, 185] on textarea "Perencanaan yang baik membantu mahasiswa dalam menetapkan tujuan dan langkah-la…" at bounding box center [174, 179] width 240 height 46
click at [20, 159] on div at bounding box center [24, 150] width 39 height 22
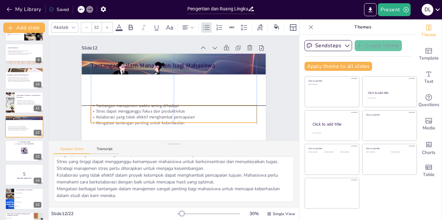
drag, startPoint x: 147, startPoint y: 87, endPoint x: 148, endPoint y: 120, distance: 33.3
click at [148, 120] on div "Tantangan manajemen waktu sering dihadapi Stres dapat mengganggu fokus dan prod…" at bounding box center [168, 113] width 167 height 57
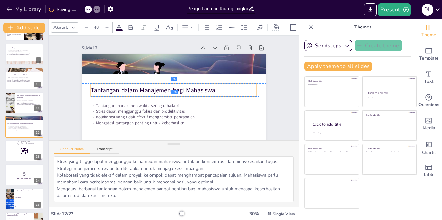
drag, startPoint x: 137, startPoint y: 64, endPoint x: 140, endPoint y: 91, distance: 26.9
click at [140, 91] on p "Tantangan dalam Manajemen bagi Mahasiswa" at bounding box center [171, 88] width 75 height 155
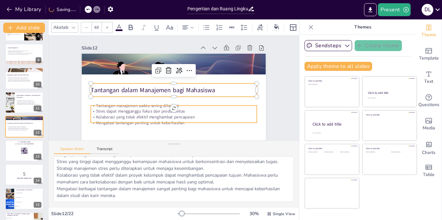
click at [144, 112] on p "Stres dapat mengganggu fokus dan produktivitas" at bounding box center [171, 111] width 165 height 23
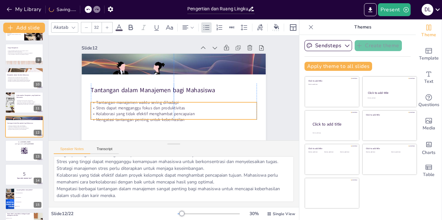
drag, startPoint x: 144, startPoint y: 112, endPoint x: 142, endPoint y: 108, distance: 3.6
click at [142, 108] on p "Stres dapat mengganggu fokus dan produktivitas" at bounding box center [167, 107] width 159 height 57
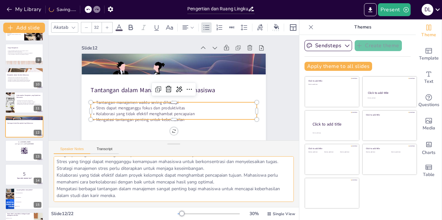
drag, startPoint x: 115, startPoint y: 173, endPoint x: 120, endPoint y: 174, distance: 4.9
click at [120, 174] on textarea "Tantangan manajemen waktu adalah masalah umum bagi mahasiswa. Memahami cara men…" at bounding box center [174, 179] width 240 height 46
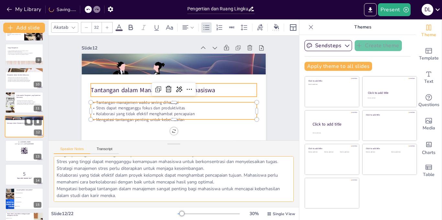
click at [21, 123] on p "Tantangan dalam Manajemen bagi Mahasiswa" at bounding box center [24, 123] width 35 height 2
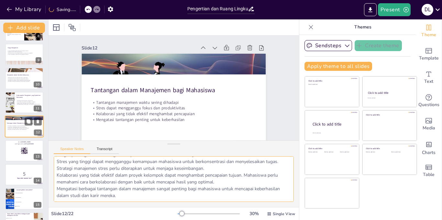
scroll to position [17, 0]
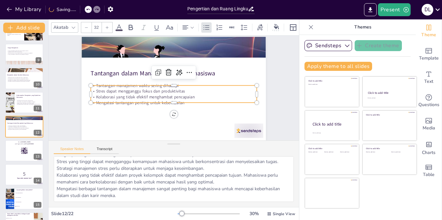
click at [138, 97] on p "Kolaborasi yang tidak efektif menghambat pencapaian" at bounding box center [166, 93] width 115 height 127
click at [14, 160] on div at bounding box center [24, 151] width 39 height 22
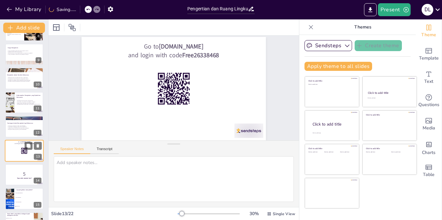
scroll to position [0, 0]
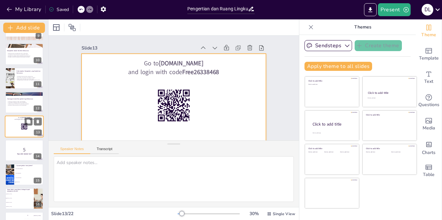
click at [16, 126] on div at bounding box center [24, 126] width 39 height 22
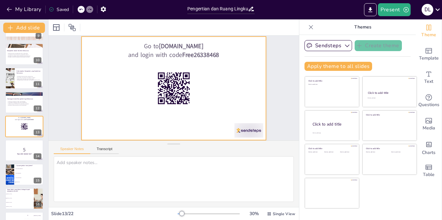
scroll to position [17, 0]
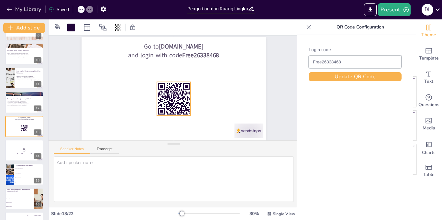
drag, startPoint x: 175, startPoint y: 82, endPoint x: 175, endPoint y: 92, distance: 10.0
click at [175, 92] on rect at bounding box center [170, 98] width 42 height 42
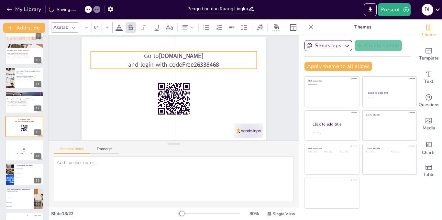
drag, startPoint x: 155, startPoint y: 52, endPoint x: 155, endPoint y: 61, distance: 9.4
click at [155, 61] on p "and login with code Free26338468" at bounding box center [176, 65] width 166 height 26
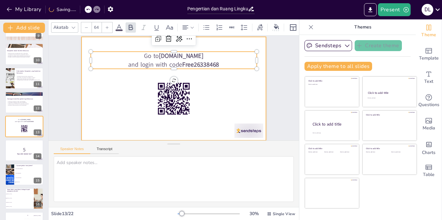
scroll to position [17, 0]
click at [132, 85] on div at bounding box center [173, 88] width 207 height 155
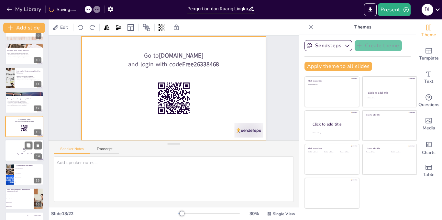
scroll to position [17, 0]
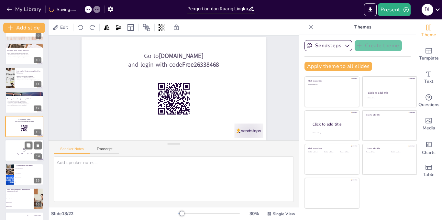
click at [12, 157] on div at bounding box center [24, 150] width 39 height 22
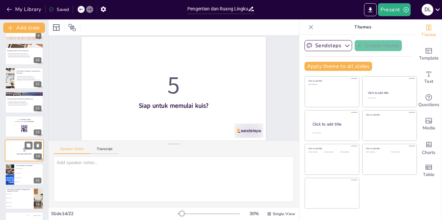
scroll to position [0, 0]
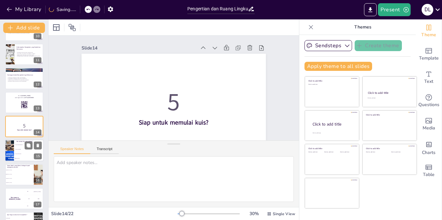
click at [12, 155] on div at bounding box center [12, 150] width 21 height 27
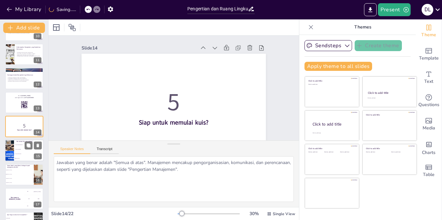
scroll to position [259, 0]
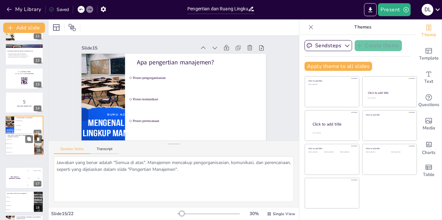
drag, startPoint x: 12, startPoint y: 155, endPoint x: 14, endPoint y: 140, distance: 15.6
click at [14, 140] on ul "[PERSON_NAME] [PERSON_NAME] [PERSON_NAME] [PERSON_NAME]" at bounding box center [19, 145] width 29 height 16
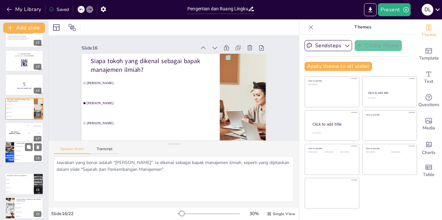
drag, startPoint x: 17, startPoint y: 105, endPoint x: 17, endPoint y: 154, distance: 48.5
click at [17, 154] on ul "Proses pengorganisasian Proses komunikasi Proses perencanaan Semua di atas" at bounding box center [29, 153] width 29 height 18
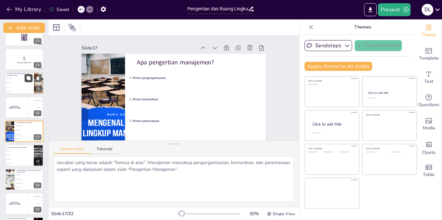
scroll to position [283, 0]
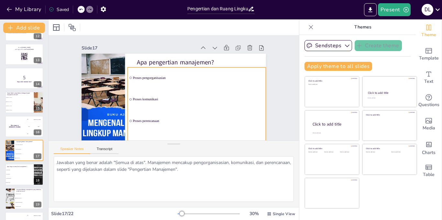
click at [173, 101] on span "Proses komunikasi" at bounding box center [157, 109] width 31 height 129
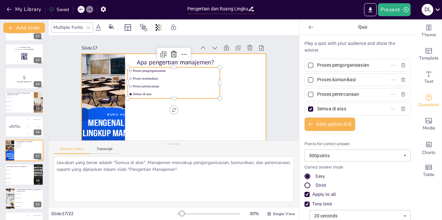
scroll to position [7, 0]
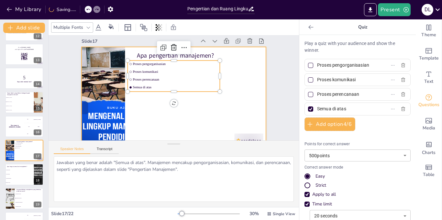
click at [208, 122] on div at bounding box center [171, 99] width 202 height 140
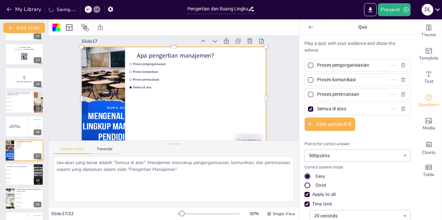
scroll to position [9, 0]
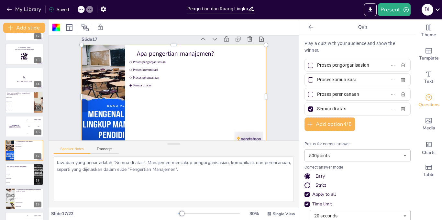
click at [162, 102] on div at bounding box center [175, 97] width 194 height 122
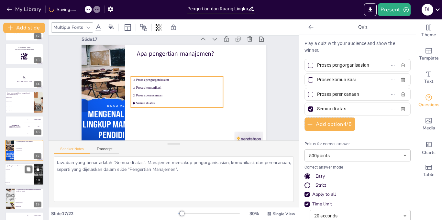
drag, startPoint x: 133, startPoint y: 72, endPoint x: 43, endPoint y: 170, distance: 133.3
click at [137, 89] on li "Proses komunikasi" at bounding box center [177, 87] width 92 height 7
click at [26, 168] on button at bounding box center [29, 169] width 8 height 8
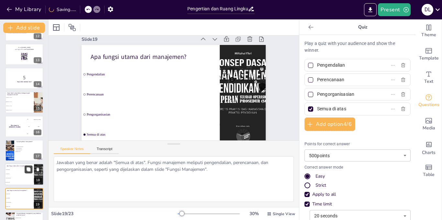
scroll to position [17, 0]
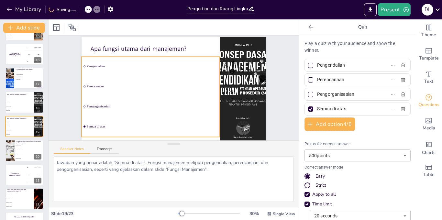
click at [109, 106] on span "Pengorganisasian" at bounding box center [147, 96] width 122 height 57
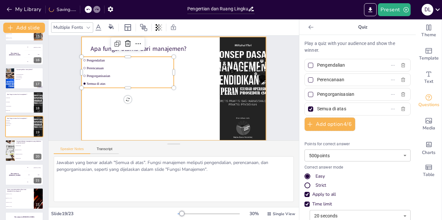
click at [137, 119] on div at bounding box center [173, 89] width 211 height 182
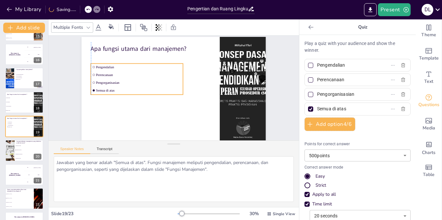
drag, startPoint x: 140, startPoint y: 82, endPoint x: 137, endPoint y: 79, distance: 4.1
click at [137, 79] on li "Pengorganisasian" at bounding box center [153, 56] width 67 height 73
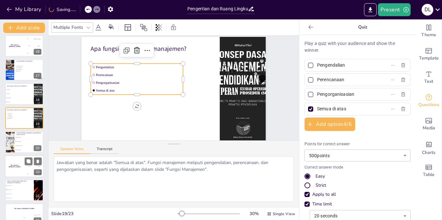
click at [13, 165] on h4 "The winner is [PERSON_NAME]" at bounding box center [14, 165] width 19 height 3
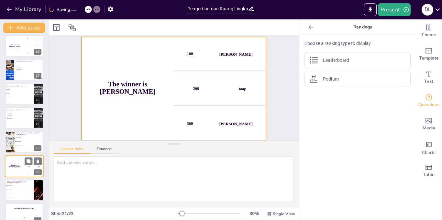
scroll to position [0, 0]
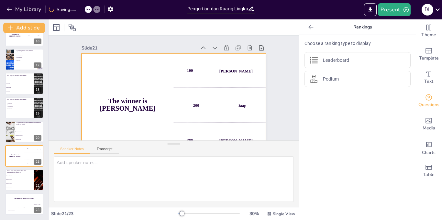
click at [164, 91] on div "The winner is [PERSON_NAME]" at bounding box center [126, 75] width 135 height 138
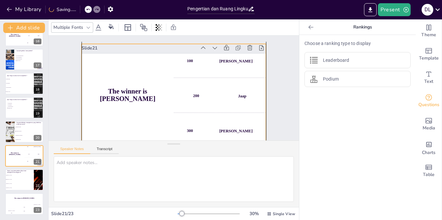
click at [177, 94] on div "200 Jaap" at bounding box center [170, 134] width 43 height 95
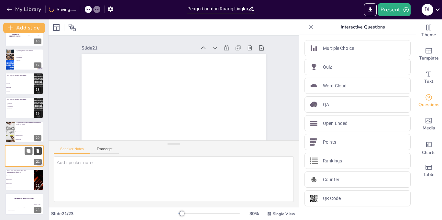
click at [40, 151] on button at bounding box center [38, 151] width 8 height 8
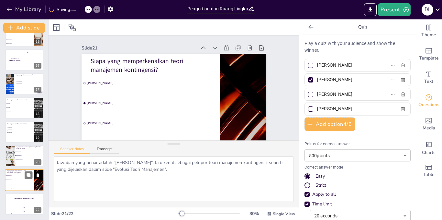
scroll to position [350, 0]
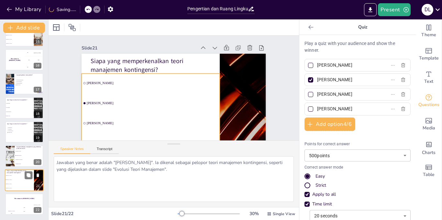
click at [17, 183] on span "[PERSON_NAME]" at bounding box center [20, 183] width 28 height 1
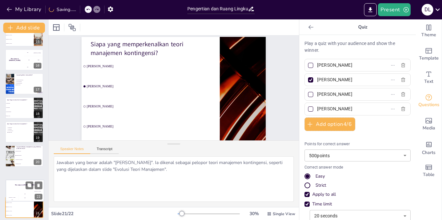
drag, startPoint x: 19, startPoint y: 200, endPoint x: 20, endPoint y: 185, distance: 15.2
click at [20, 185] on div "The winner is [PERSON_NAME]" at bounding box center [25, 185] width 38 height 11
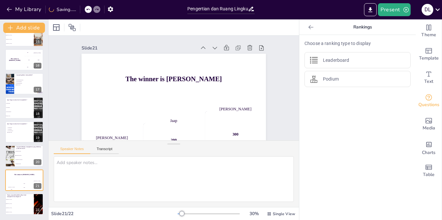
scroll to position [350, 0]
click at [15, 165] on li "Pendekatan klasik" at bounding box center [29, 164] width 29 height 4
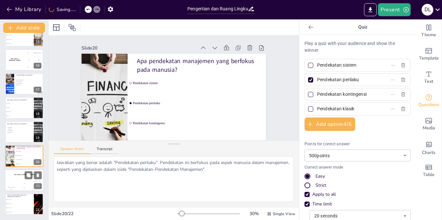
click at [16, 176] on div "The winner is [PERSON_NAME]" at bounding box center [24, 174] width 39 height 11
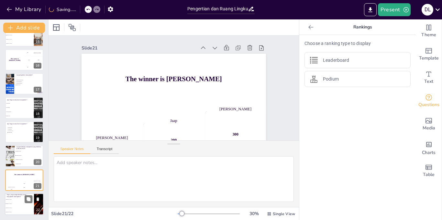
click at [17, 202] on li "[PERSON_NAME]" at bounding box center [19, 203] width 29 height 4
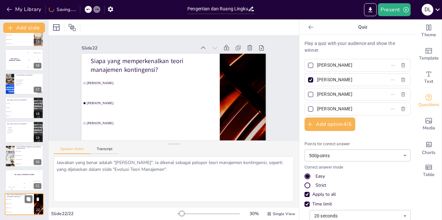
scroll to position [17, 0]
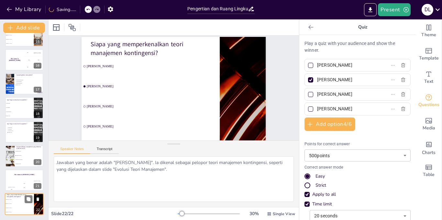
click at [36, 198] on icon at bounding box center [38, 199] width 5 height 5
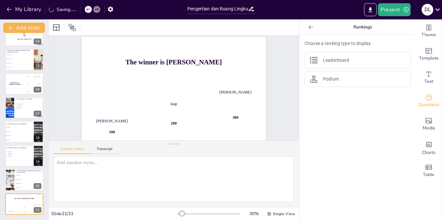
scroll to position [326, 0]
click at [37, 196] on button at bounding box center [38, 199] width 8 height 8
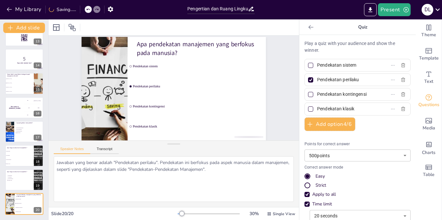
scroll to position [302, 0]
click at [38, 199] on icon at bounding box center [38, 199] width 3 height 4
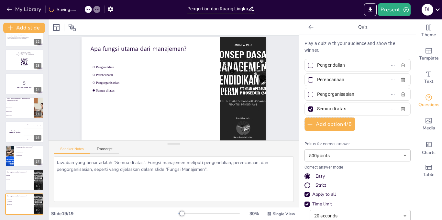
scroll to position [278, 0]
click at [37, 198] on icon at bounding box center [38, 199] width 3 height 4
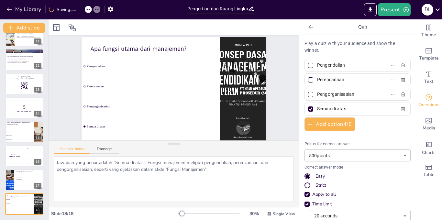
scroll to position [254, 0]
click at [40, 200] on button at bounding box center [38, 199] width 8 height 8
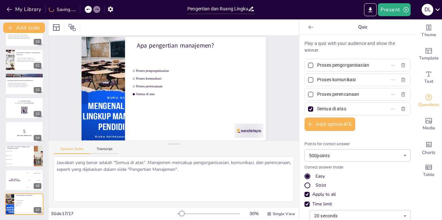
scroll to position [229, 0]
click at [39, 200] on icon at bounding box center [38, 199] width 5 height 5
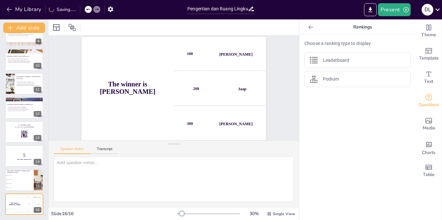
click at [39, 200] on icon at bounding box center [37, 199] width 5 height 5
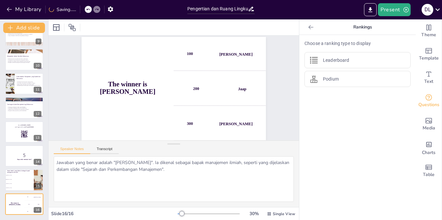
scroll to position [182, 0]
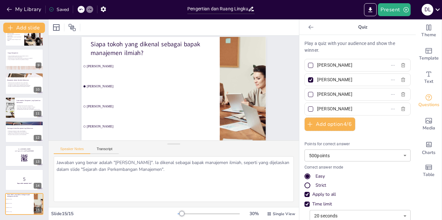
click at [39, 200] on icon at bounding box center [37, 199] width 5 height 5
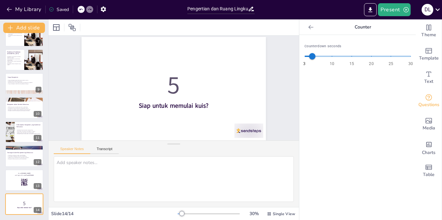
click at [39, 200] on icon at bounding box center [37, 199] width 5 height 5
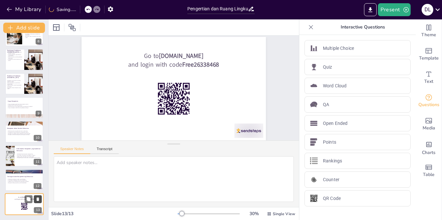
click at [38, 198] on icon at bounding box center [38, 199] width 3 height 4
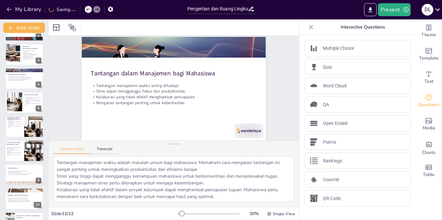
scroll to position [0, 0]
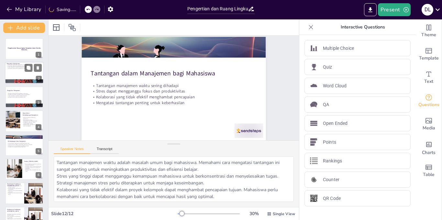
click at [11, 69] on div at bounding box center [24, 73] width 39 height 22
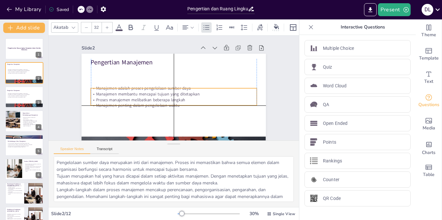
drag, startPoint x: 120, startPoint y: 75, endPoint x: 121, endPoint y: 95, distance: 19.4
click at [121, 95] on p "Manajemen membantu mencapai tujuan yang ditetapkan" at bounding box center [169, 91] width 102 height 137
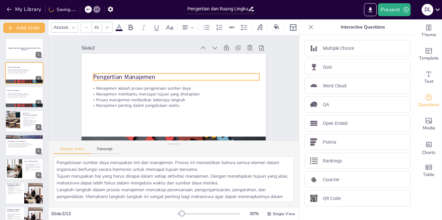
drag, startPoint x: 112, startPoint y: 60, endPoint x: 114, endPoint y: 75, distance: 14.8
click at [114, 75] on p "Pengertian Manajemen" at bounding box center [176, 76] width 166 height 9
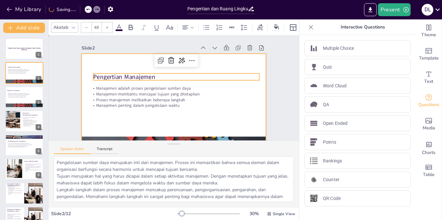
click at [123, 124] on div at bounding box center [170, 105] width 202 height 140
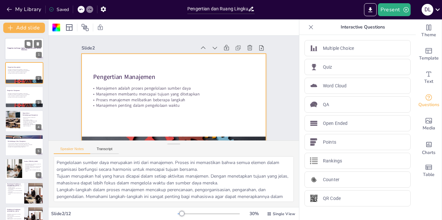
click at [17, 57] on div at bounding box center [24, 49] width 39 height 22
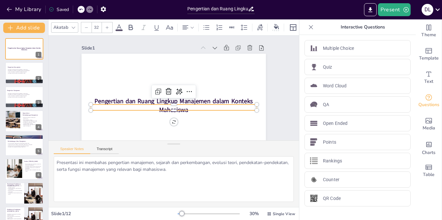
click at [140, 105] on p at bounding box center [155, 93] width 57 height 159
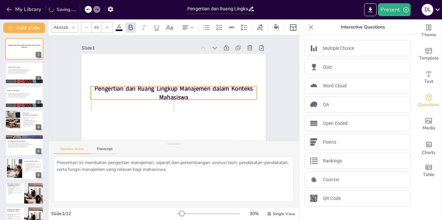
drag, startPoint x: 136, startPoint y: 101, endPoint x: 137, endPoint y: 89, distance: 12.7
click at [137, 89] on strong "Pengertian dan Ruang Lingkup Manajemen dalam Konteks Mahasiswa" at bounding box center [174, 87] width 86 height 141
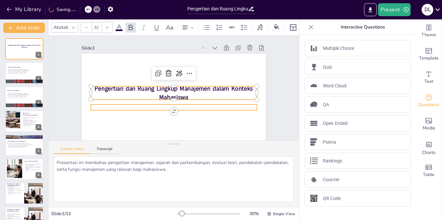
click at [131, 107] on p at bounding box center [167, 106] width 159 height 57
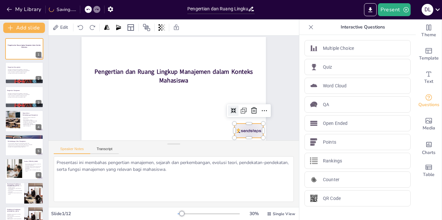
click at [148, 152] on div at bounding box center [138, 167] width 17 height 30
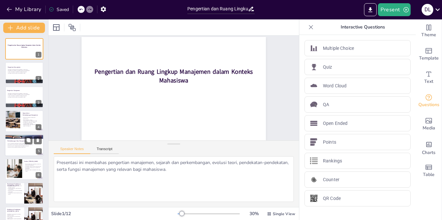
scroll to position [17, 0]
click at [22, 86] on div "Pengertian Manajemen Manajemen adalah proses pengelolaan sumber daya Manajemen …" at bounding box center [24, 97] width 39 height 22
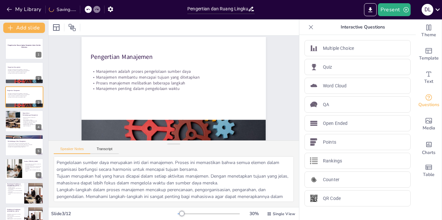
click at [108, 105] on div "Slide 1 Pengertian dan Ruang Lingkup Manajemen dalam Konteks Mahasiswa Slide 2 …" at bounding box center [181, 88] width 147 height 261
click at [24, 74] on div at bounding box center [24, 73] width 39 height 22
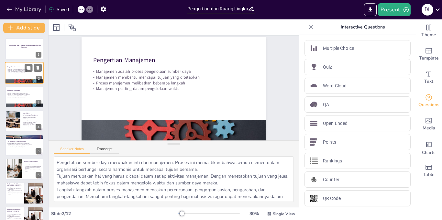
scroll to position [0, 0]
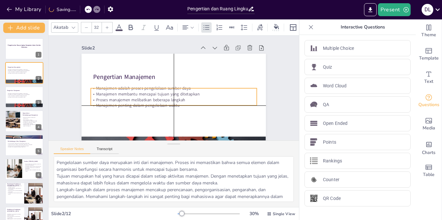
click at [160, 100] on p "Proses manajemen melibatkan beberapa langkah" at bounding box center [164, 94] width 102 height 137
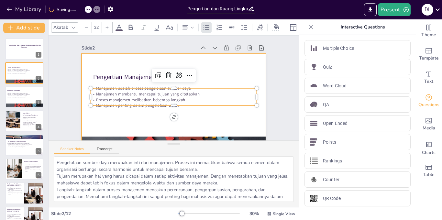
click at [208, 133] on div at bounding box center [164, 74] width 210 height 192
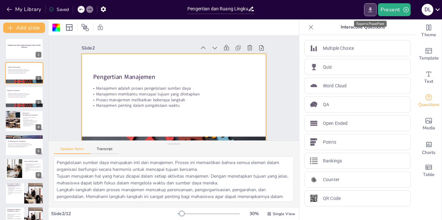
click at [370, 10] on icon "Export to PowerPoint" at bounding box center [370, 9] width 7 height 7
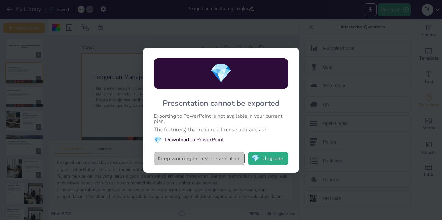
click at [193, 161] on button "Keep working on my presentation" at bounding box center [199, 158] width 91 height 13
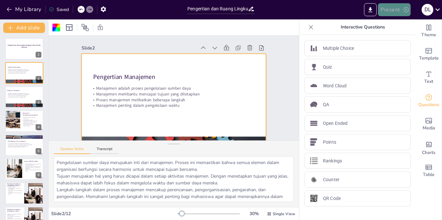
click at [397, 8] on button "Present" at bounding box center [394, 9] width 32 height 13
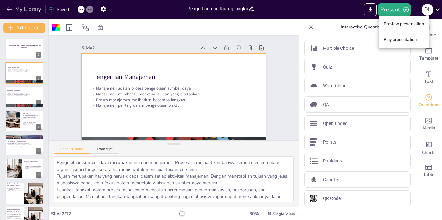
click at [370, 8] on div at bounding box center [221, 110] width 442 height 220
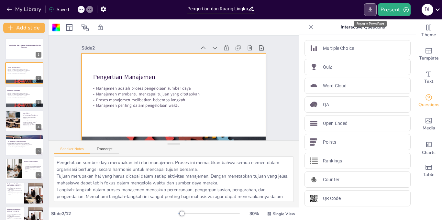
click at [366, 11] on button "Export to PowerPoint" at bounding box center [370, 9] width 13 height 13
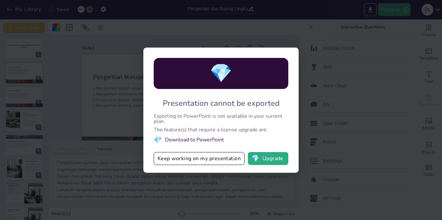
click at [194, 139] on li "💎 Download to PowerPoint" at bounding box center [221, 139] width 134 height 9
click at [277, 161] on button "💎 Upgrade" at bounding box center [268, 158] width 40 height 13
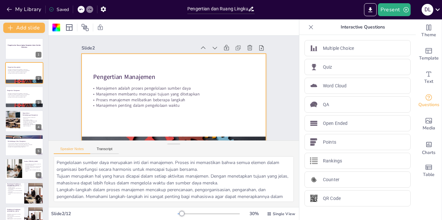
click at [272, 98] on div "Slide 1 Pengertian dan Ruang Lingkup Manajemen dalam Konteks Mahasiswa Slide 2 …" at bounding box center [169, 95] width 250 height 228
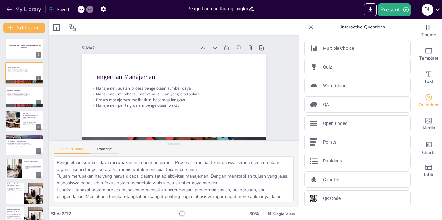
click at [438, 9] on icon at bounding box center [437, 9] width 5 height 3
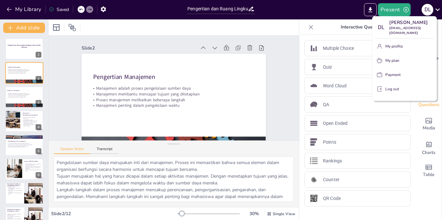
click at [438, 9] on div at bounding box center [221, 110] width 442 height 220
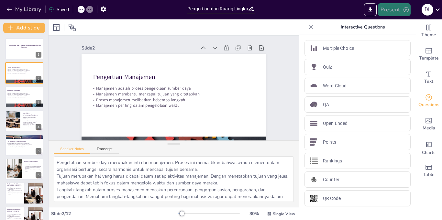
click at [391, 8] on button "Present" at bounding box center [394, 9] width 32 height 13
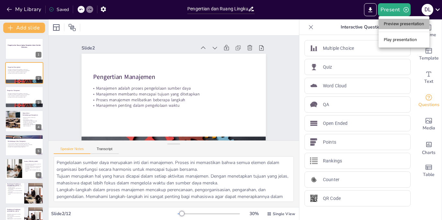
click at [395, 20] on li "Preview presentation" at bounding box center [403, 24] width 51 height 10
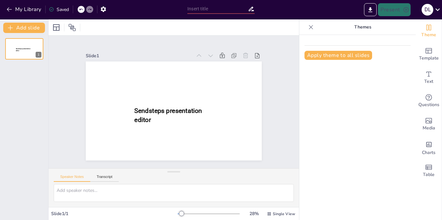
type input "Pengertian dan Ruang Lingkup Manajemen dalam Konteks Mahasiswa"
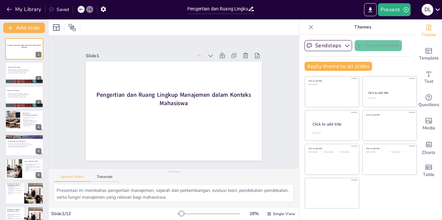
click at [313, 27] on icon at bounding box center [310, 27] width 6 height 6
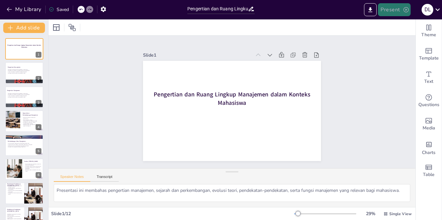
click at [403, 12] on icon "button" at bounding box center [405, 9] width 6 height 6
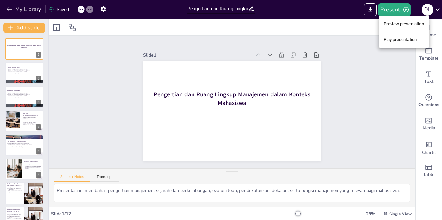
click at [402, 42] on li "Play presentation" at bounding box center [403, 40] width 51 height 10
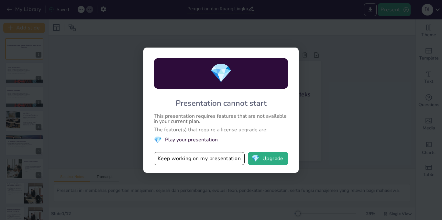
click at [317, 75] on div "💎 Presentation cannot start This presentation requires features that are not av…" at bounding box center [221, 110] width 442 height 220
click at [171, 160] on button "Keep working on my presentation" at bounding box center [199, 158] width 91 height 13
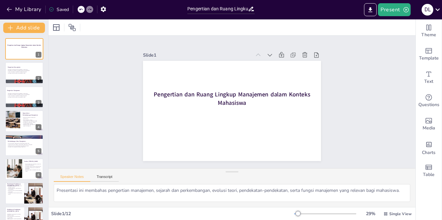
click at [382, 73] on div "Slide 1 Pengertian dan Ruang Lingkup Manajemen dalam Konteks Mahasiswa Slide 2 …" at bounding box center [231, 102] width 367 height 133
click at [21, 78] on div at bounding box center [24, 73] width 39 height 22
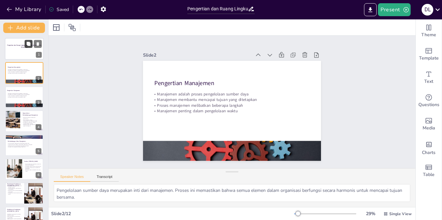
click at [28, 43] on icon at bounding box center [29, 44] width 4 height 4
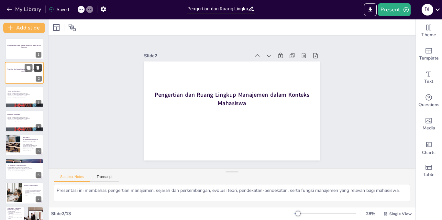
click at [37, 68] on icon at bounding box center [38, 68] width 3 height 4
type textarea "Pengelolaan sumber daya merupakan inti dari manajemen. Proses ini memastikan ba…"
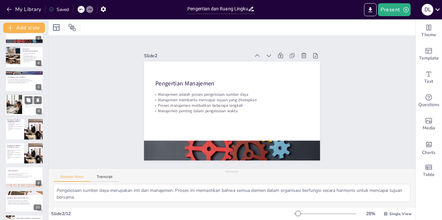
scroll to position [110, 0]
